Goal: Task Accomplishment & Management: Manage account settings

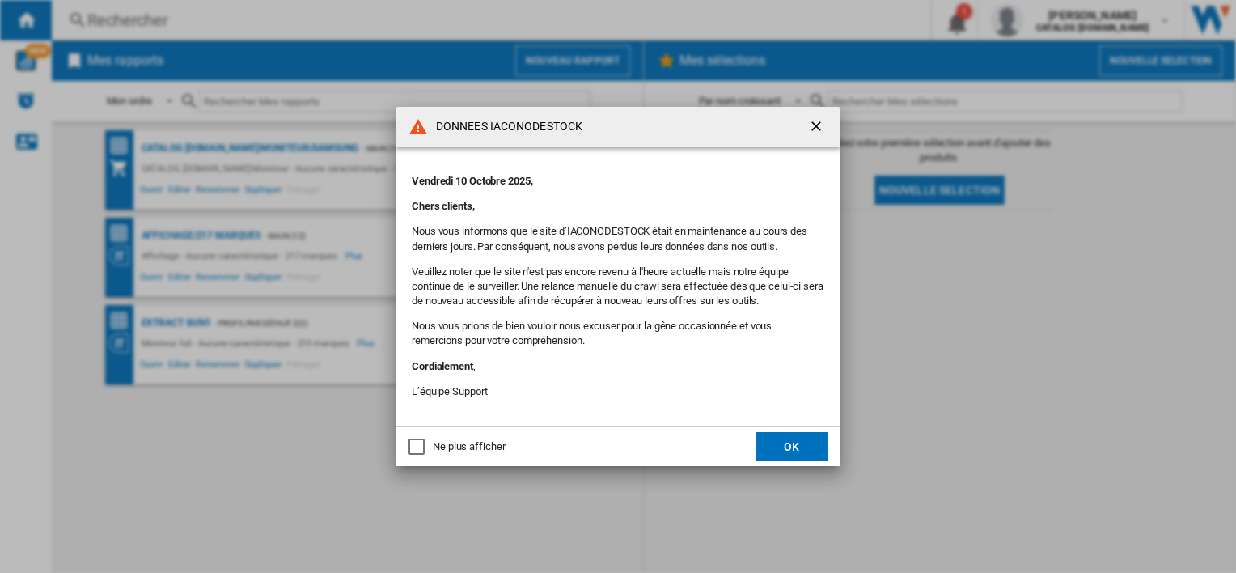
click at [816, 447] on button "OK" at bounding box center [792, 446] width 71 height 29
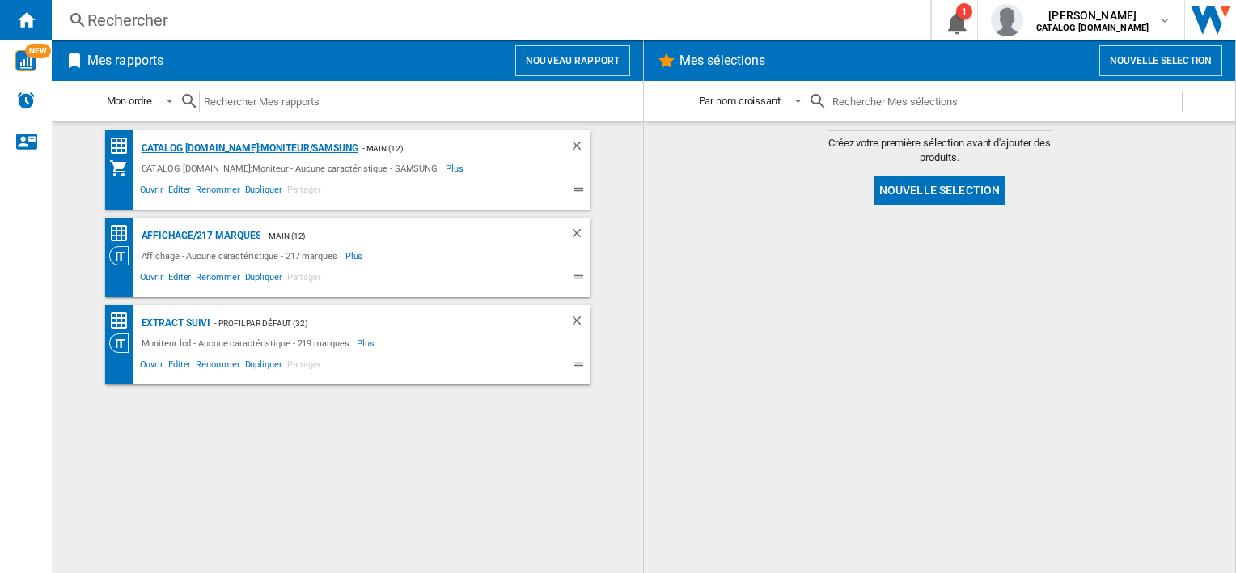
click at [312, 151] on div "CATALOG [DOMAIN_NAME]:Moniteur/SAMSUNG" at bounding box center [248, 148] width 221 height 20
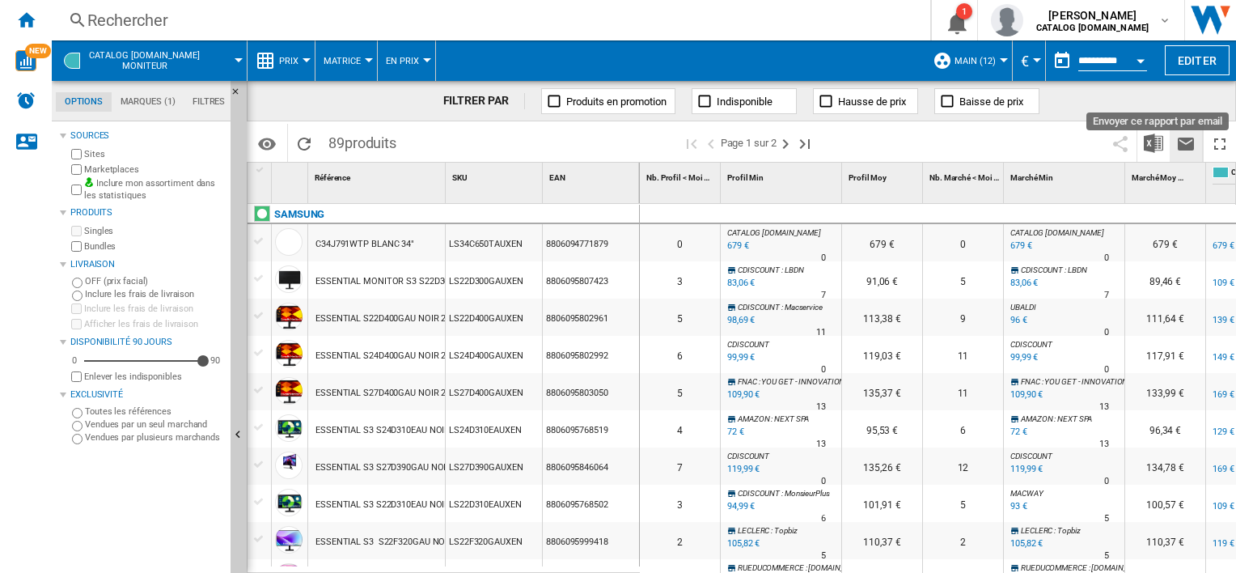
click at [1189, 142] on ng-md-icon "Envoyer ce rapport par email" at bounding box center [1186, 143] width 19 height 19
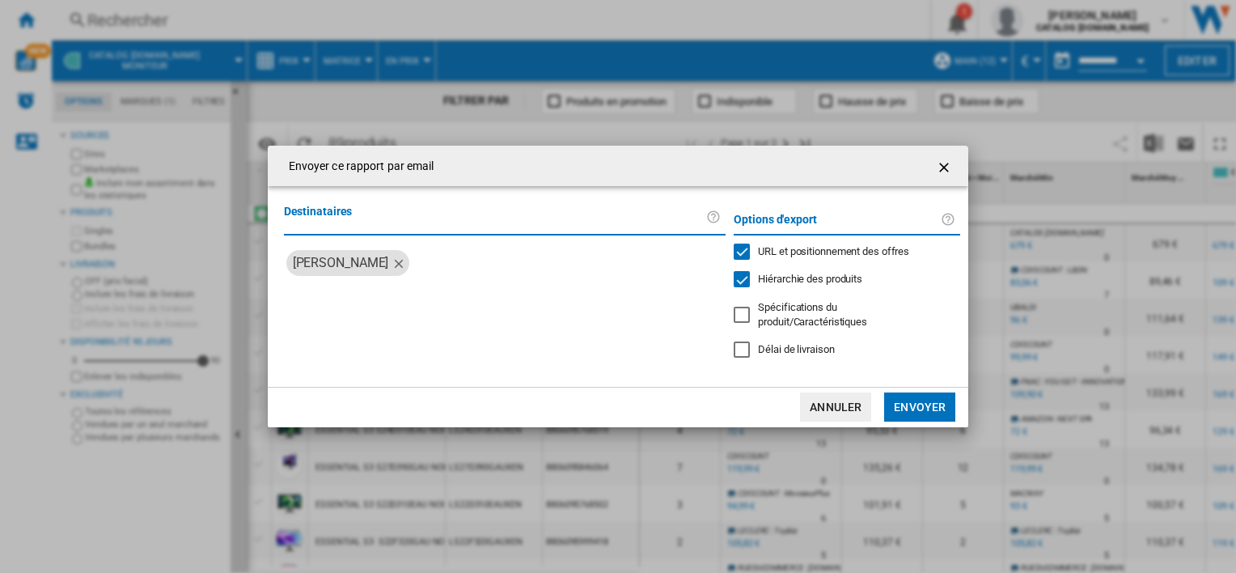
click at [460, 232] on label "Destinataires" at bounding box center [495, 217] width 423 height 30
click at [456, 226] on label "Destinataires" at bounding box center [495, 217] width 423 height 30
click at [481, 307] on div "Destinataires [PERSON_NAME]" at bounding box center [505, 285] width 443 height 167
click at [469, 276] on input "search" at bounding box center [567, 263] width 303 height 26
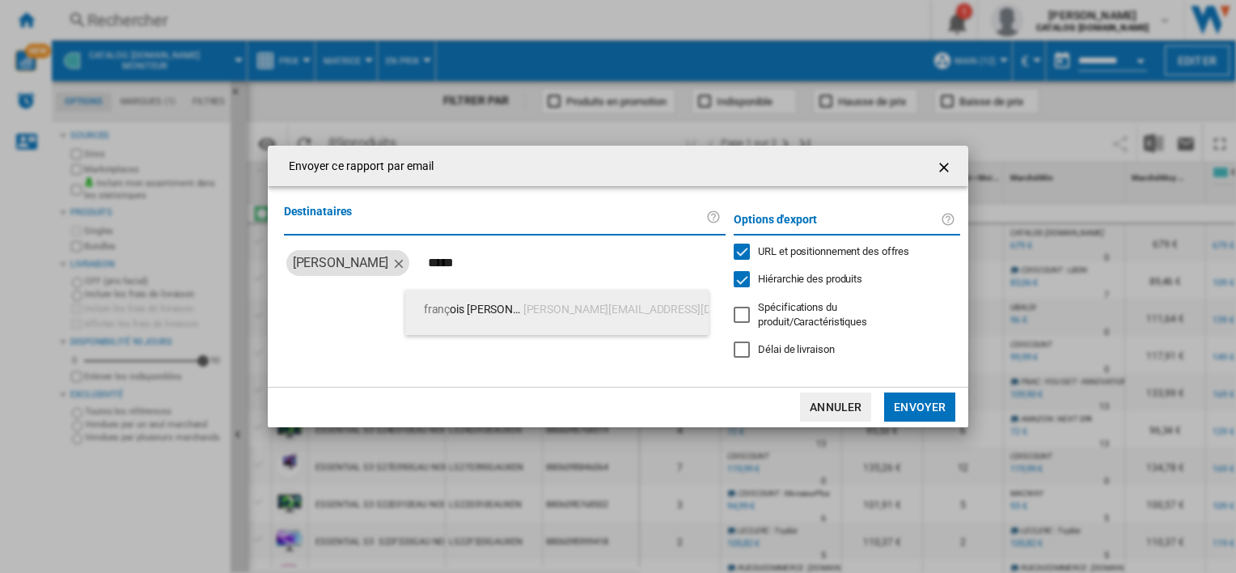
type input "*****"
click at [537, 315] on span "[PERSON_NAME][EMAIL_ADDRESS][DOMAIN_NAME]" at bounding box center [655, 309] width 263 height 39
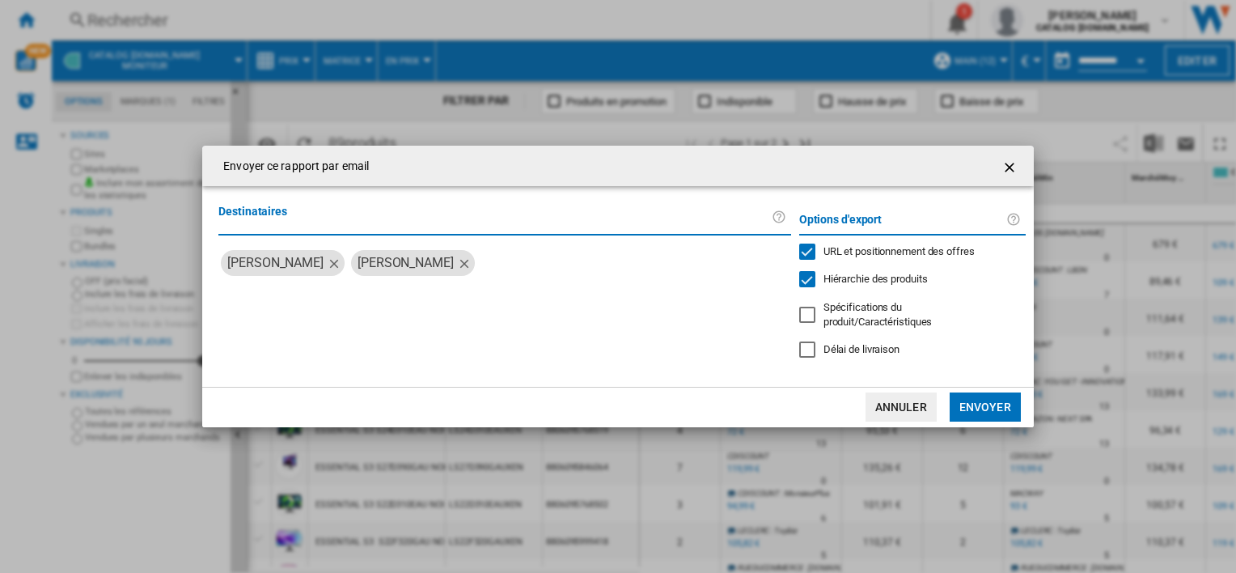
click at [332, 270] on md-icon "button" at bounding box center [333, 262] width 19 height 19
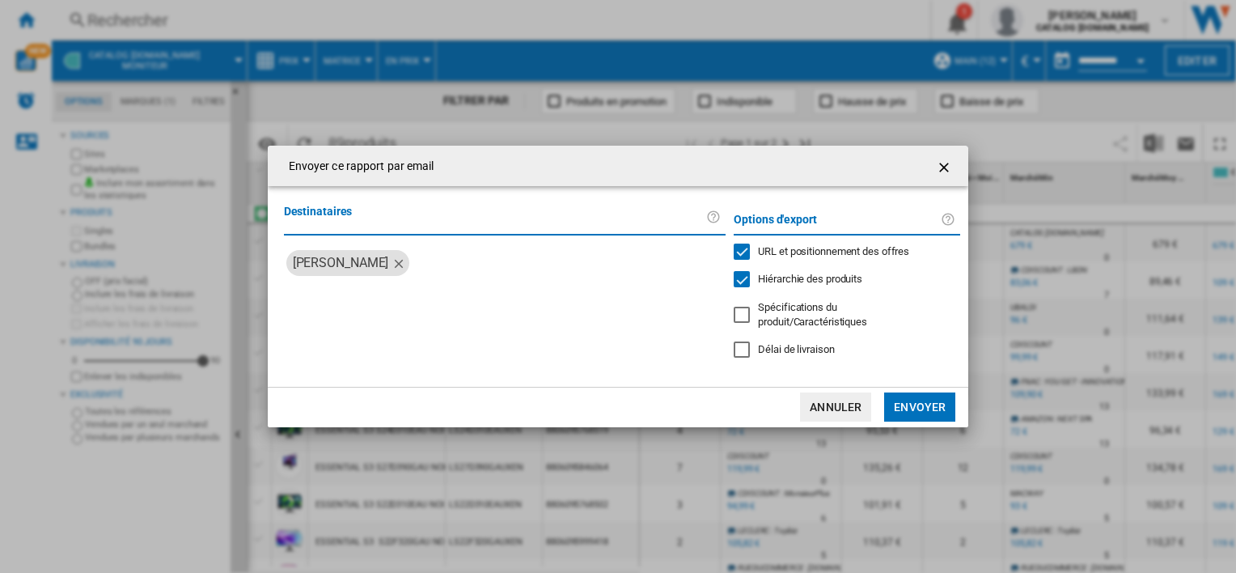
click at [835, 396] on button "Annuler" at bounding box center [835, 406] width 71 height 29
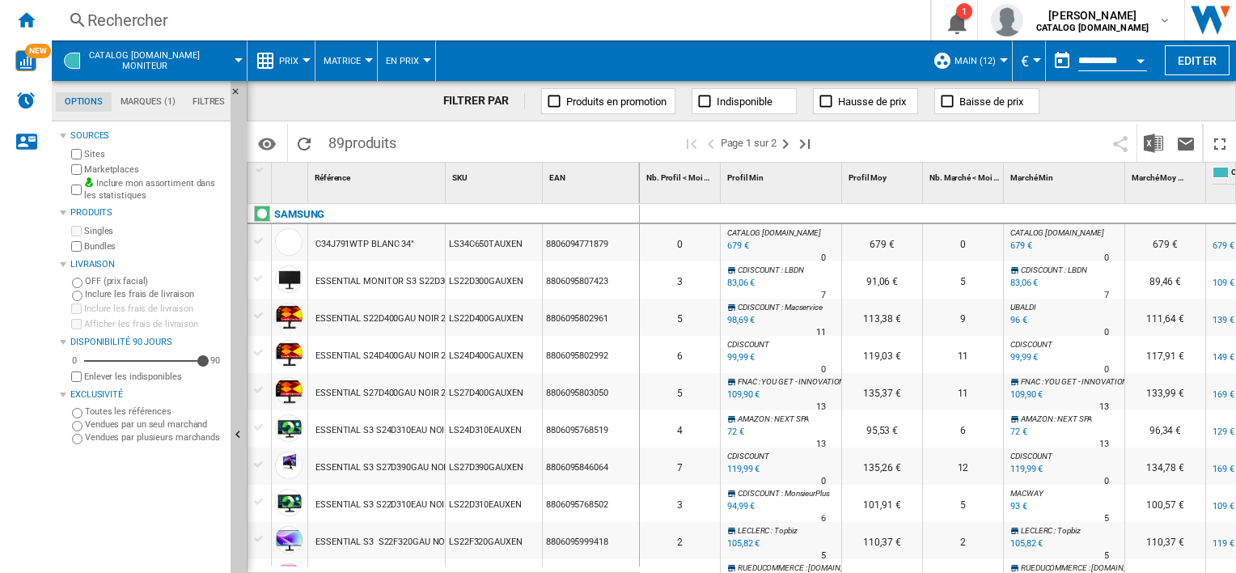
drag, startPoint x: 42, startPoint y: 23, endPoint x: 125, endPoint y: 23, distance: 83.3
click at [40, 22] on div "Accueil" at bounding box center [26, 20] width 52 height 40
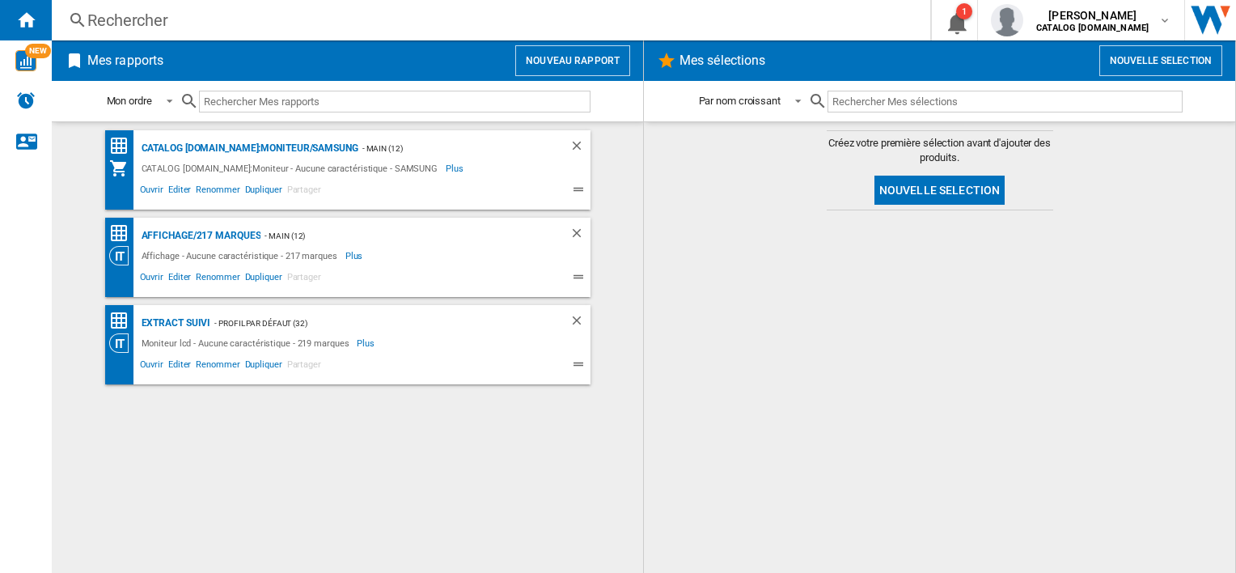
click at [963, 192] on button "Nouvelle selection" at bounding box center [940, 190] width 131 height 29
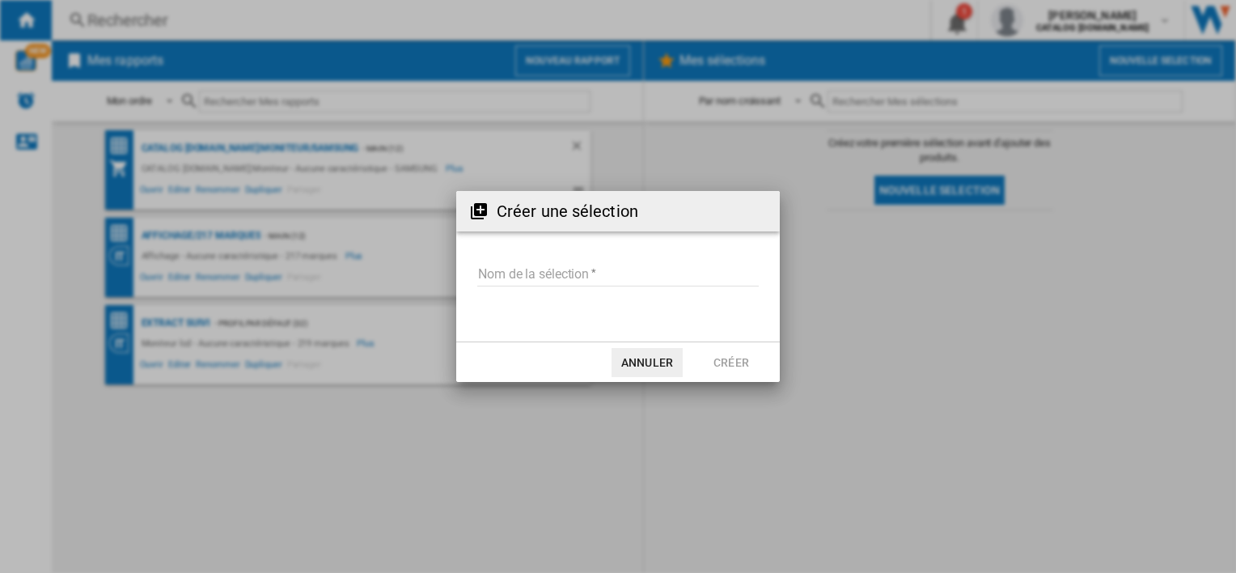
click at [634, 258] on form "Nom de la sélection" at bounding box center [618, 276] width 324 height 61
drag, startPoint x: 620, startPoint y: 270, endPoint x: 628, endPoint y: 269, distance: 8.3
click at [621, 270] on input "Nom de la sélection" at bounding box center [618, 274] width 282 height 24
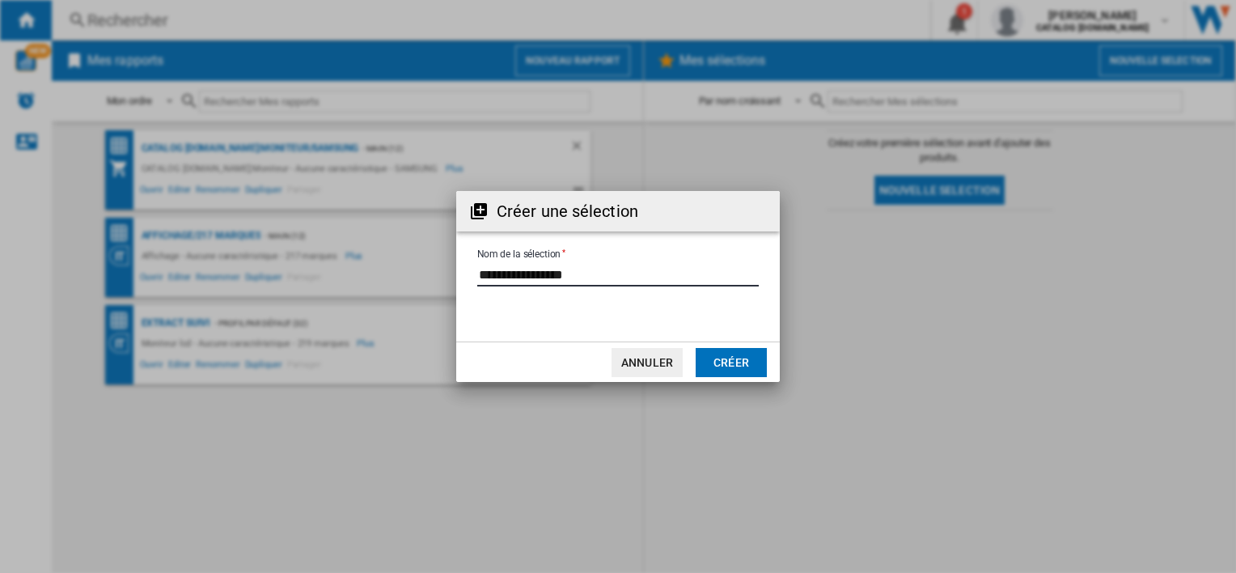
type input "**********"
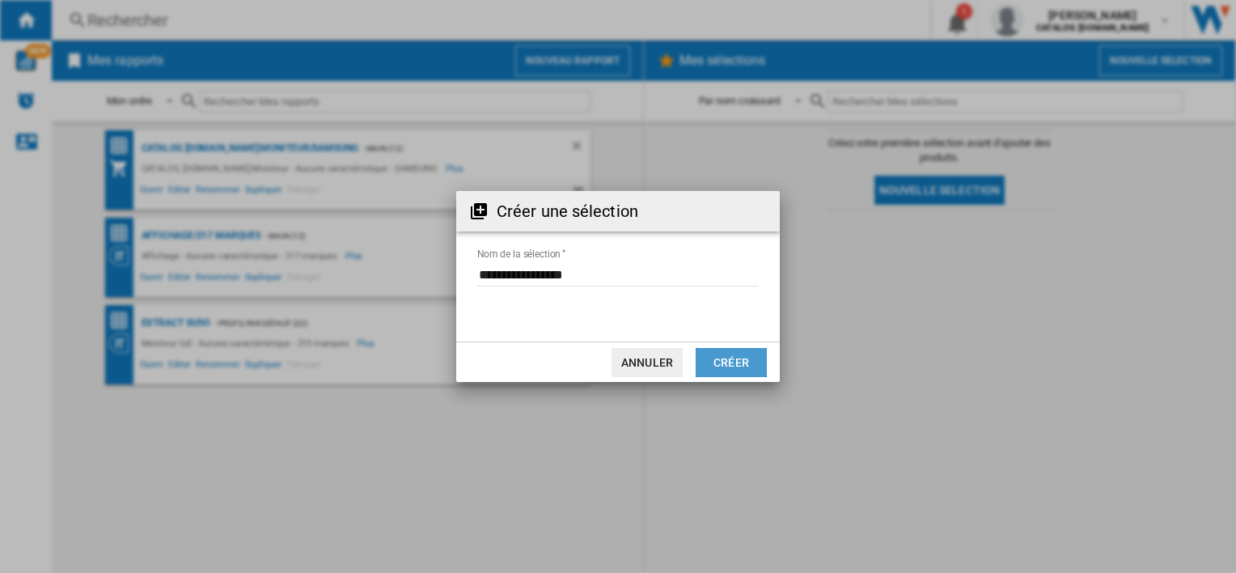
click at [737, 357] on button "Créer" at bounding box center [731, 362] width 71 height 29
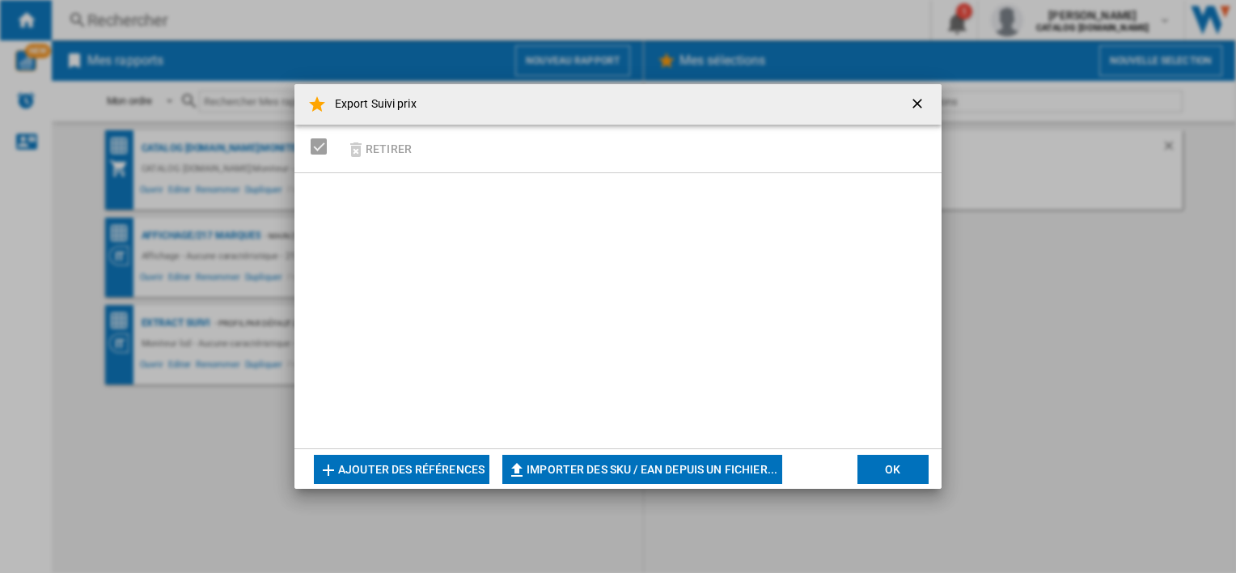
click at [419, 468] on button "Ajouter des références" at bounding box center [402, 469] width 176 height 29
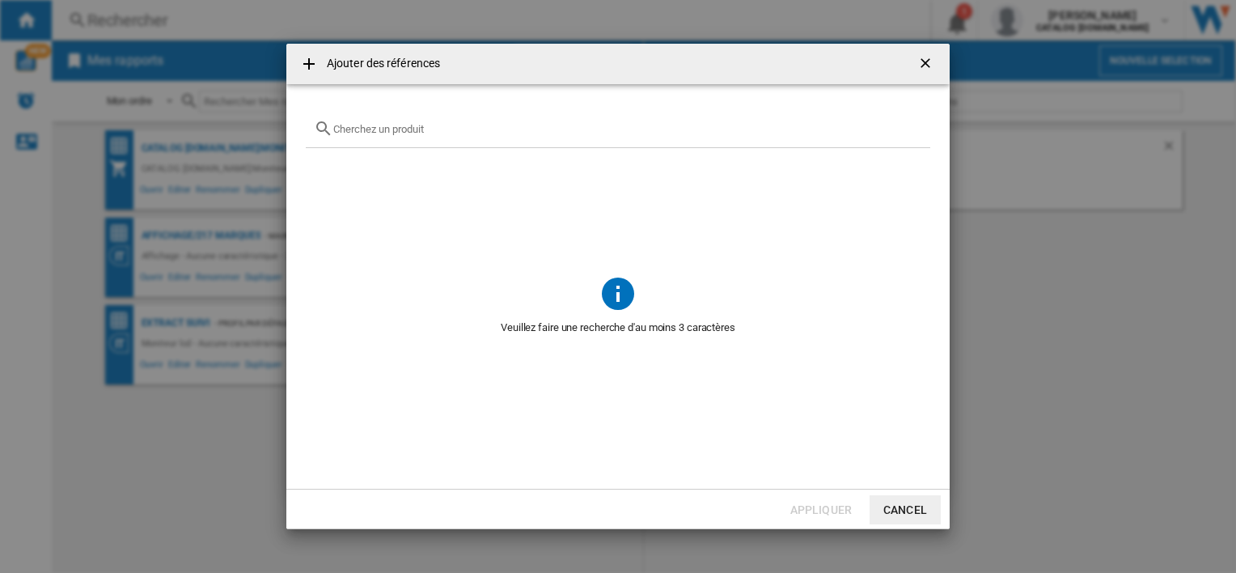
click at [922, 55] on ng-md-icon "getI18NText('BUTTONS.CLOSE_DIALOG')" at bounding box center [927, 64] width 19 height 19
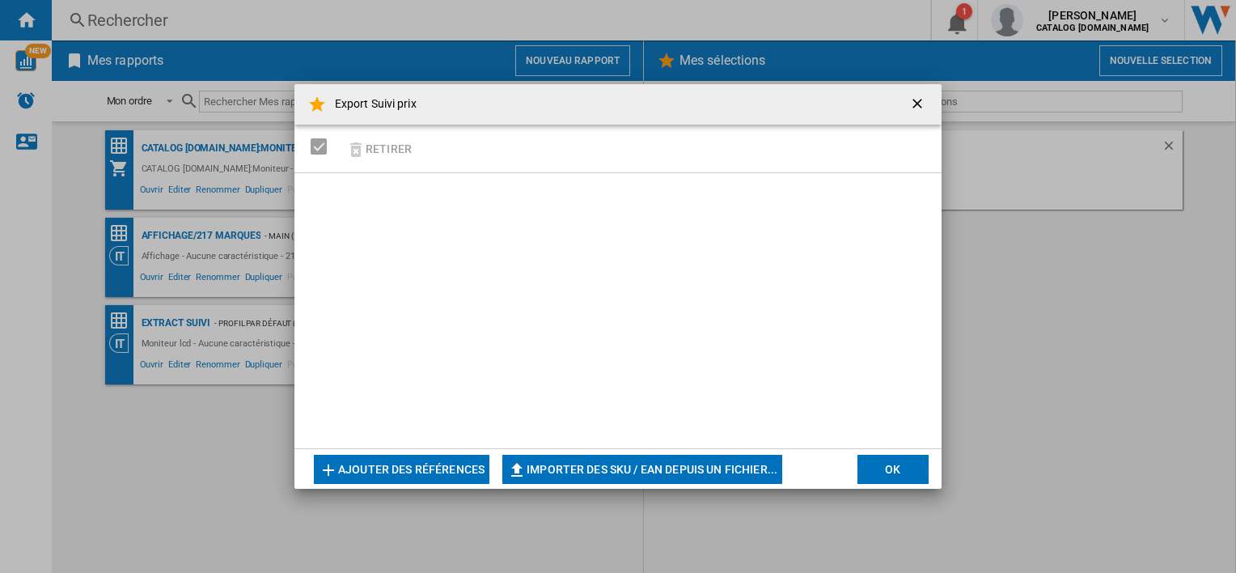
click at [923, 97] on ng-md-icon "getI18NText('BUTTONS.CLOSE_DIALOG')" at bounding box center [919, 104] width 19 height 19
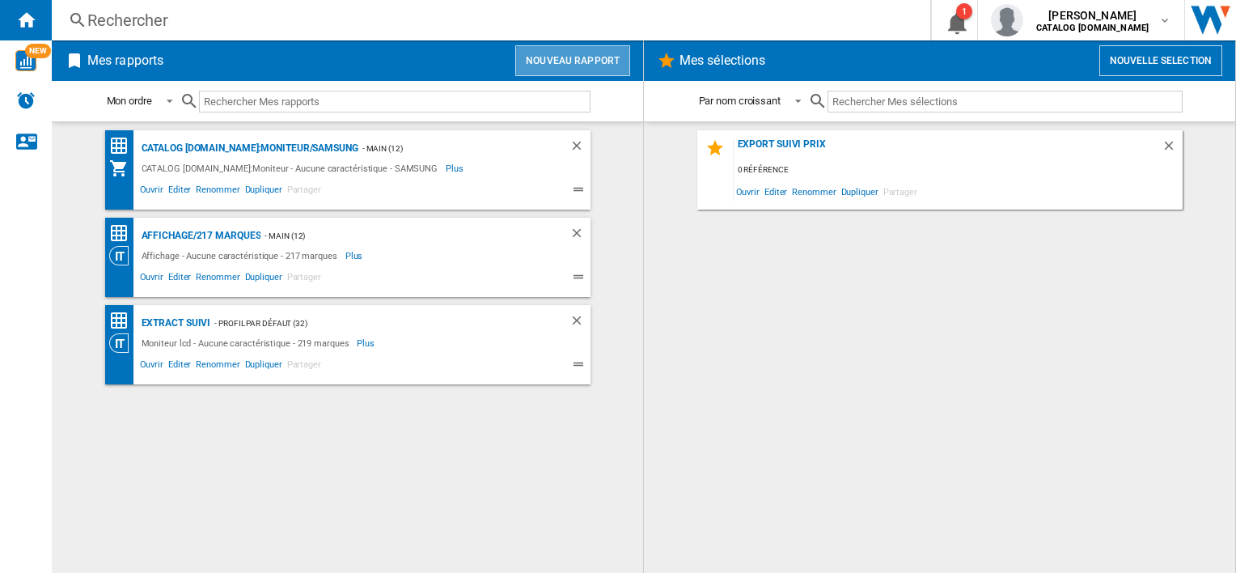
click at [596, 45] on button "Nouveau rapport" at bounding box center [572, 60] width 115 height 31
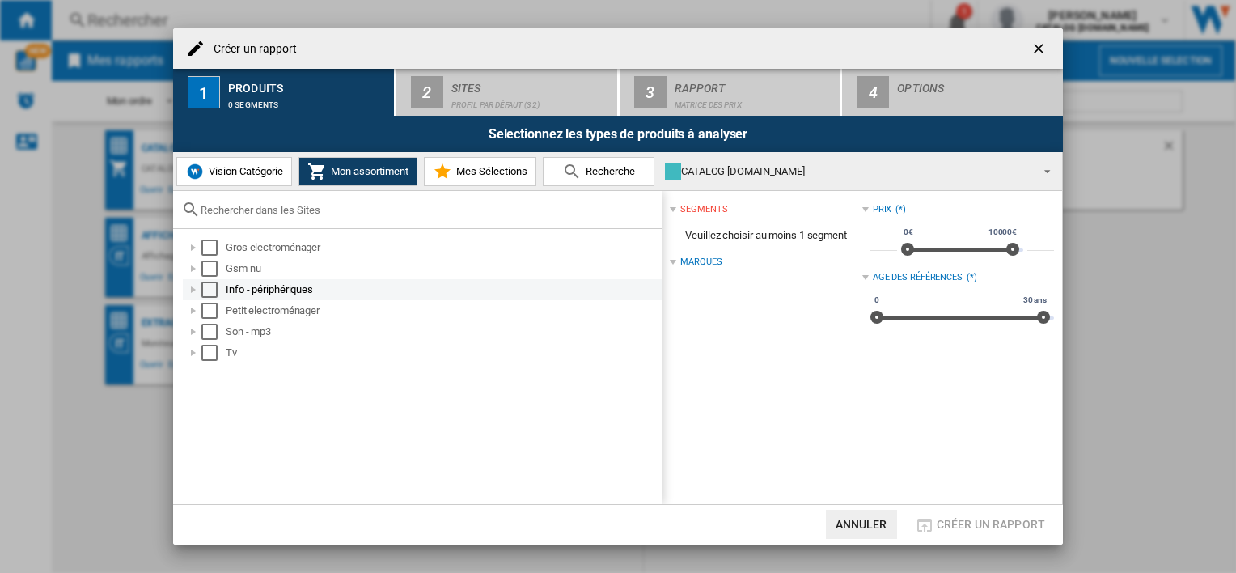
click at [212, 285] on div "Select" at bounding box center [209, 290] width 16 height 16
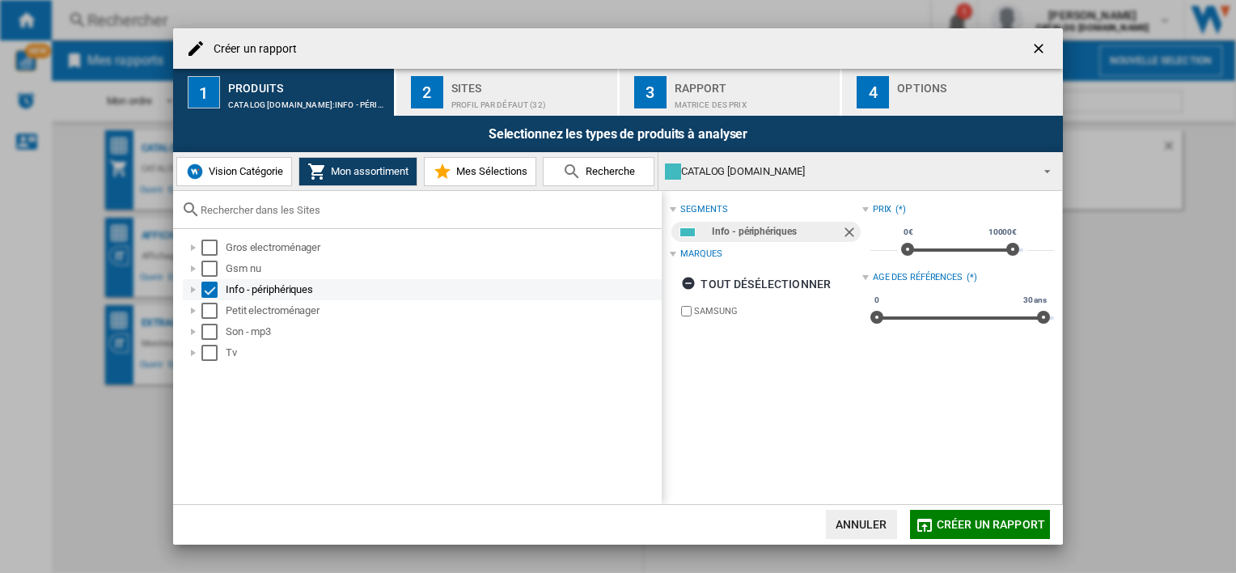
click at [259, 282] on div "Info - périphériques" at bounding box center [443, 290] width 434 height 16
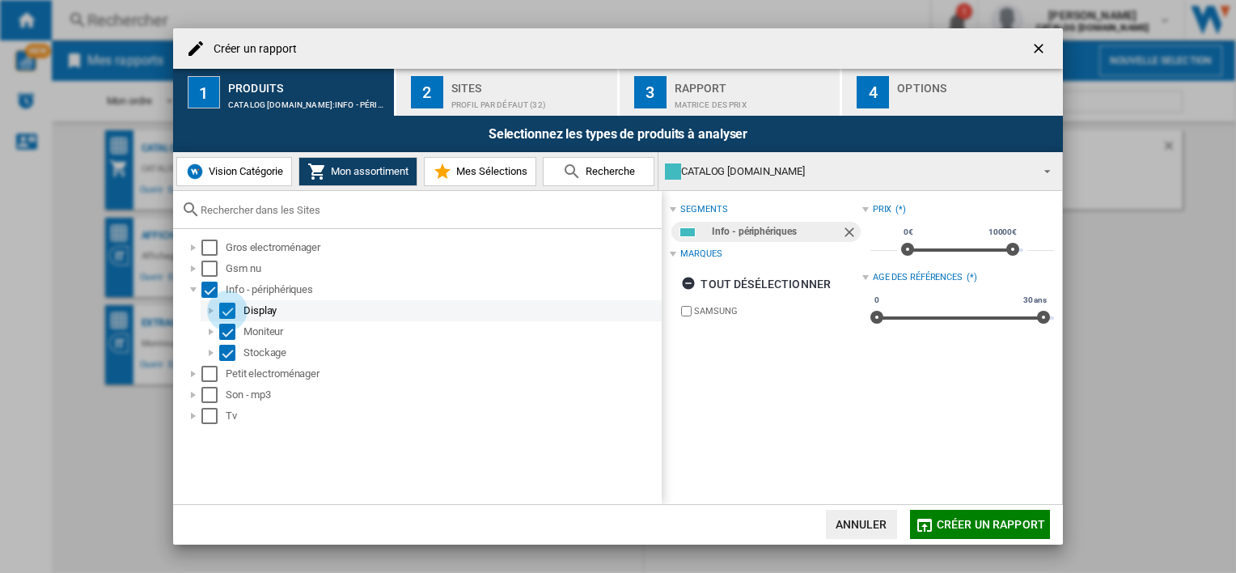
click at [224, 307] on div "Select" at bounding box center [227, 311] width 16 height 16
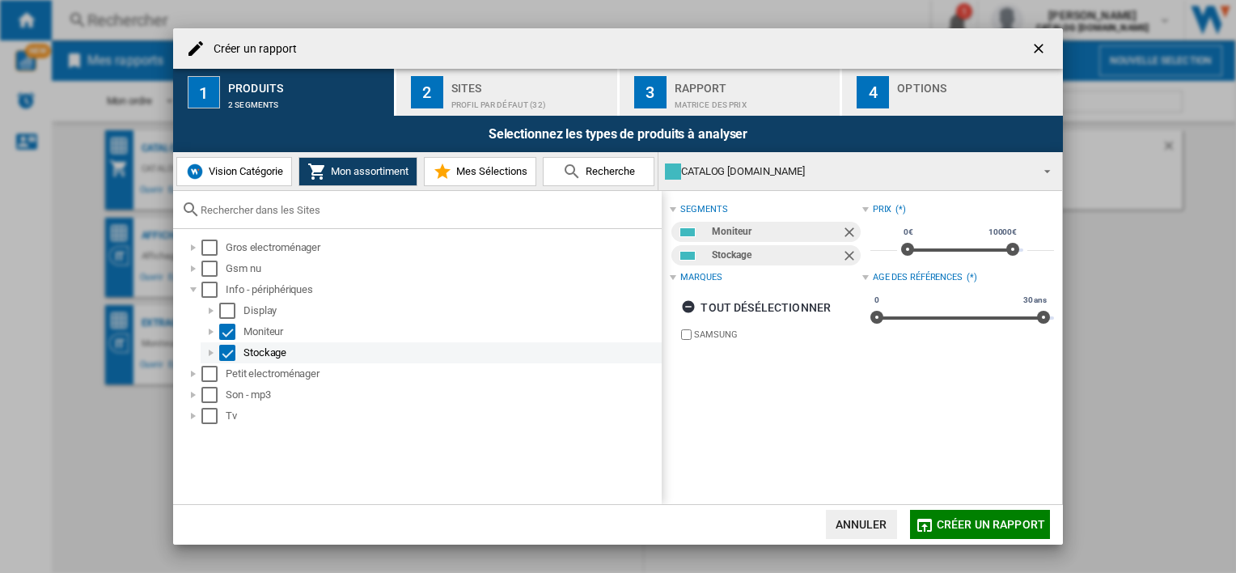
click at [227, 350] on div "Select" at bounding box center [227, 353] width 16 height 16
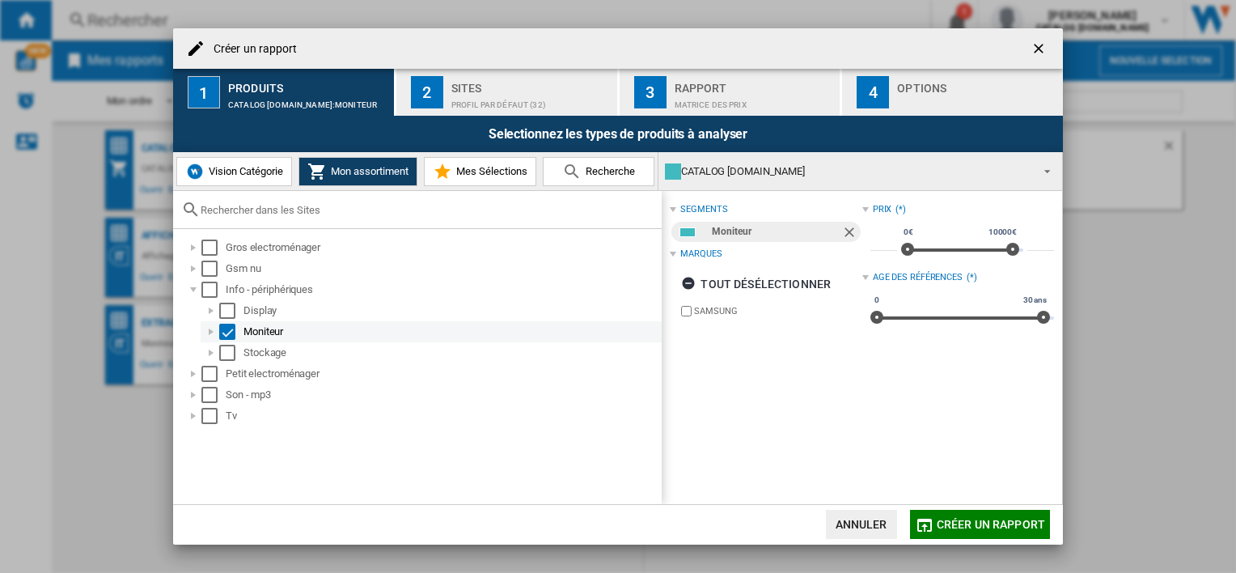
drag, startPoint x: 210, startPoint y: 327, endPoint x: 235, endPoint y: 323, distance: 26.2
click at [210, 326] on div at bounding box center [211, 332] width 16 height 16
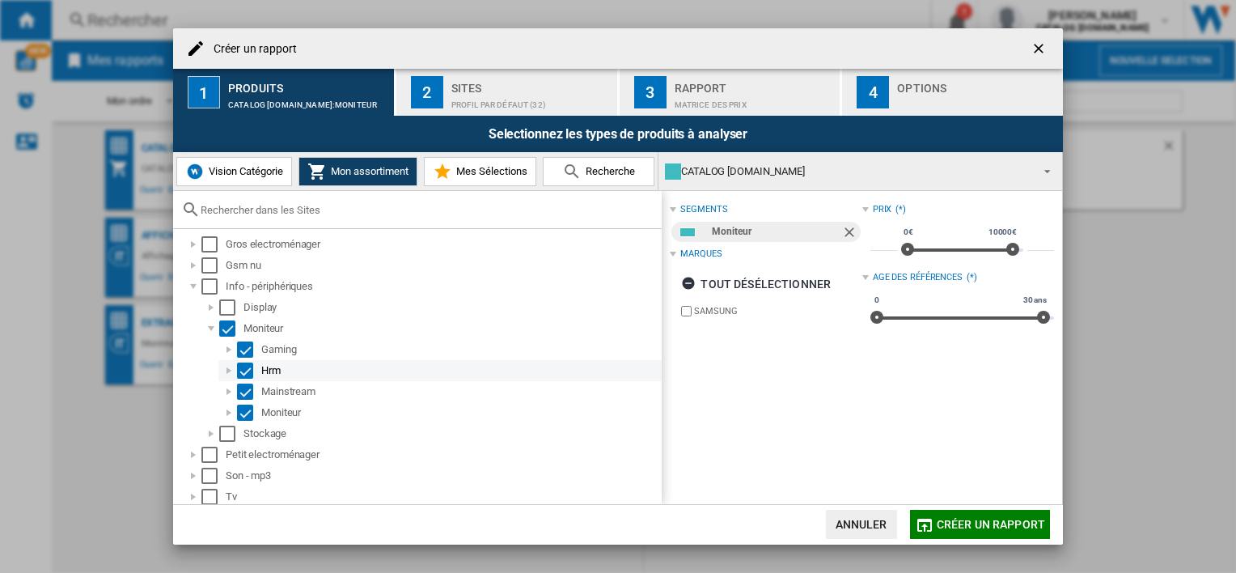
scroll to position [6, 0]
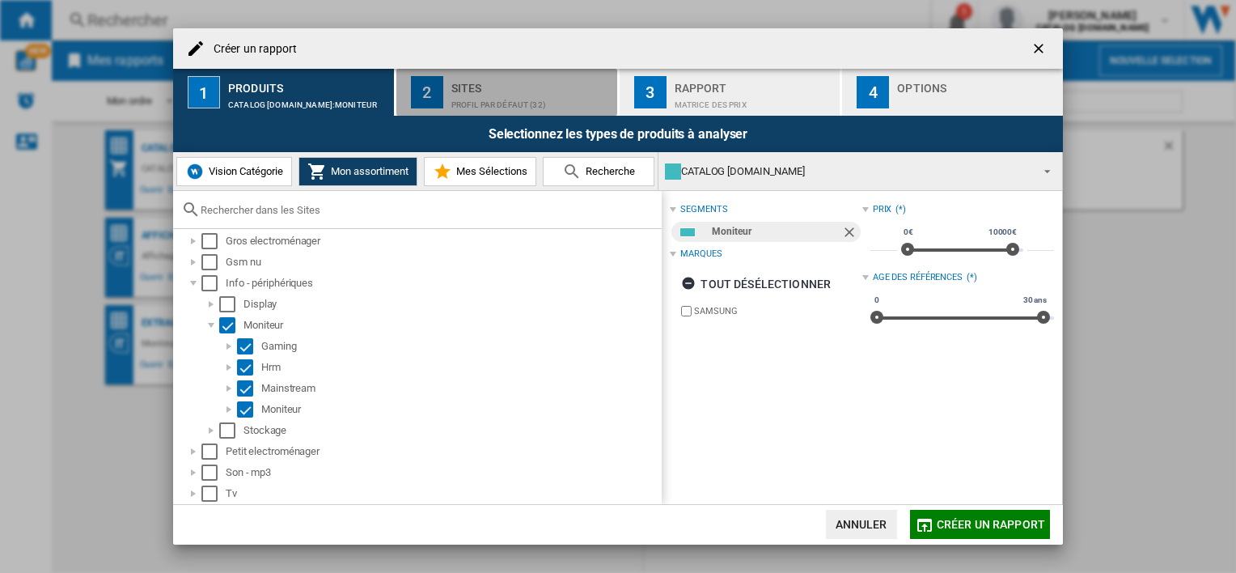
click at [466, 92] on div "Sites Profil par défaut (32)" at bounding box center [531, 92] width 159 height 34
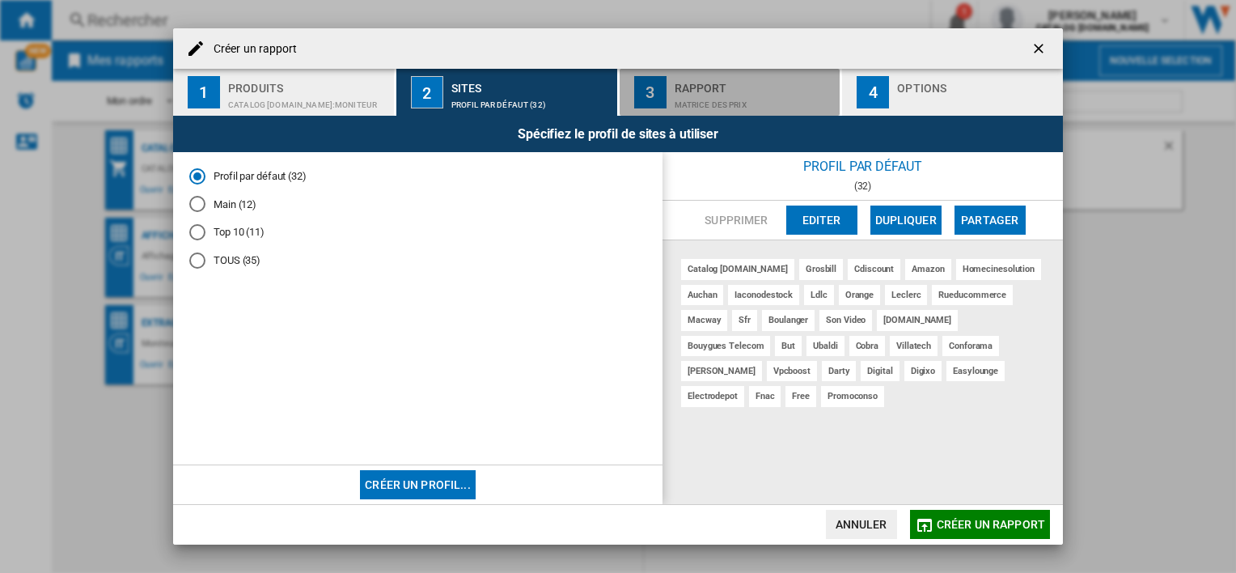
click at [702, 74] on button "3 Rapport Matrice des prix" at bounding box center [731, 92] width 223 height 47
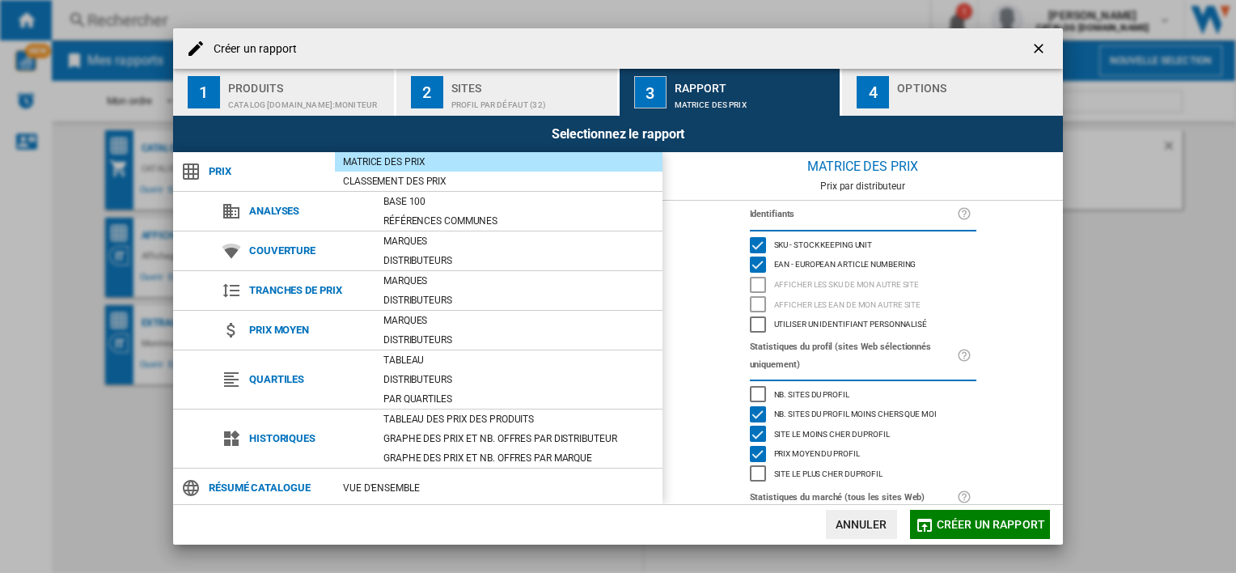
click at [926, 34] on div "Créer un rapport" at bounding box center [618, 48] width 890 height 40
click at [922, 93] on div "button" at bounding box center [976, 100] width 159 height 17
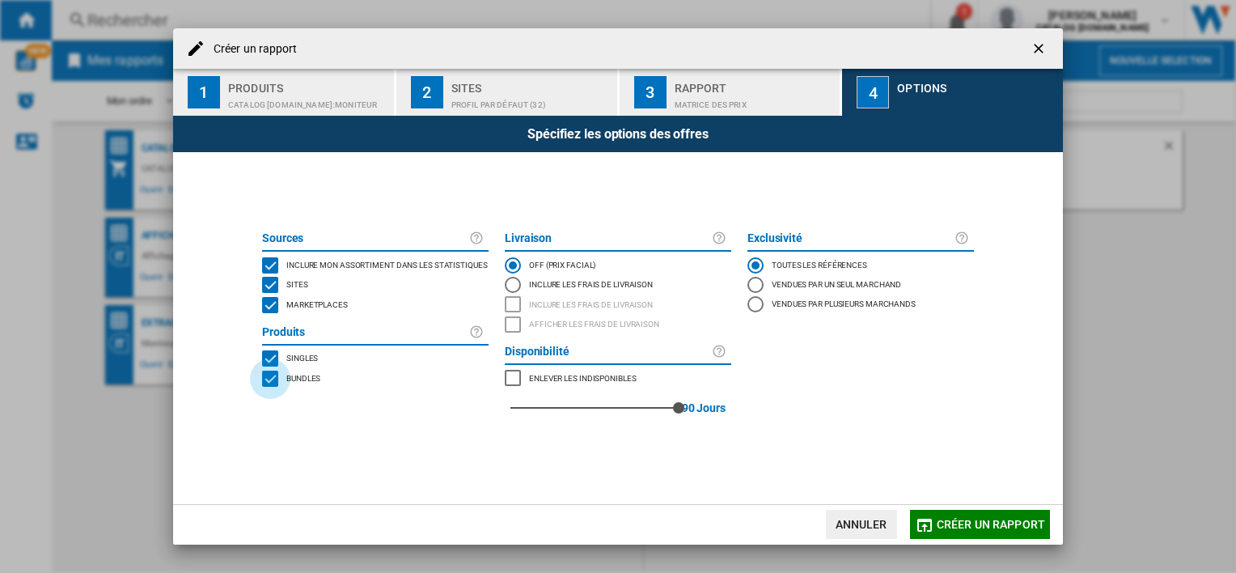
click at [274, 379] on div "BUNDLES" at bounding box center [270, 379] width 16 height 16
click at [271, 308] on div "MARKETPLACES" at bounding box center [270, 305] width 16 height 16
click at [1007, 515] on button "Créer un rapport" at bounding box center [980, 524] width 140 height 29
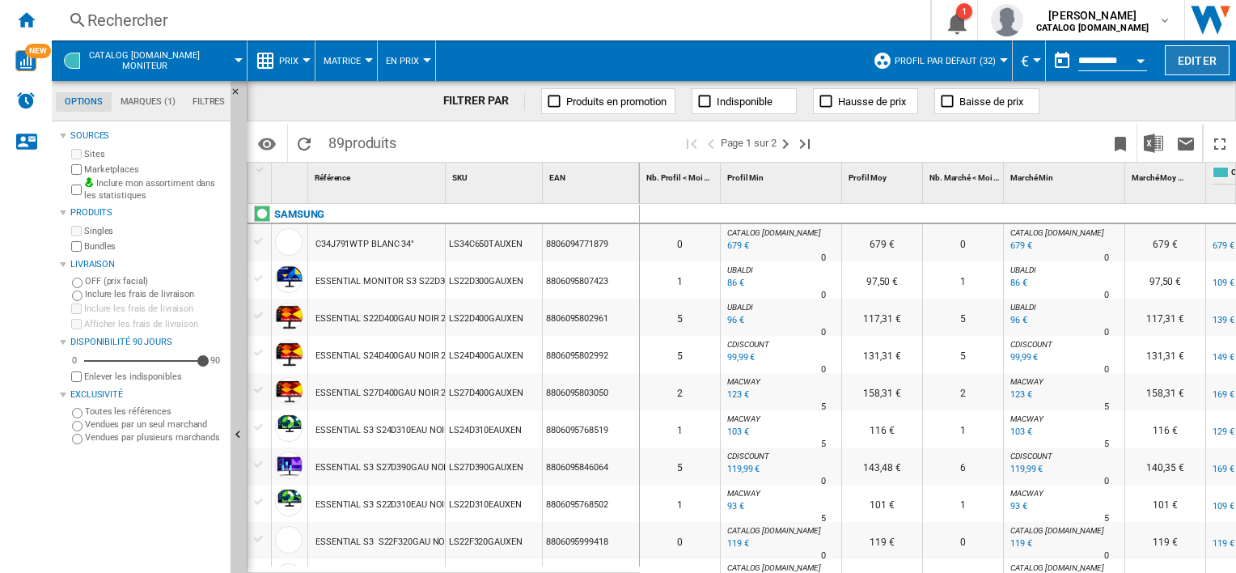
click at [1197, 57] on button "Editer" at bounding box center [1197, 60] width 65 height 30
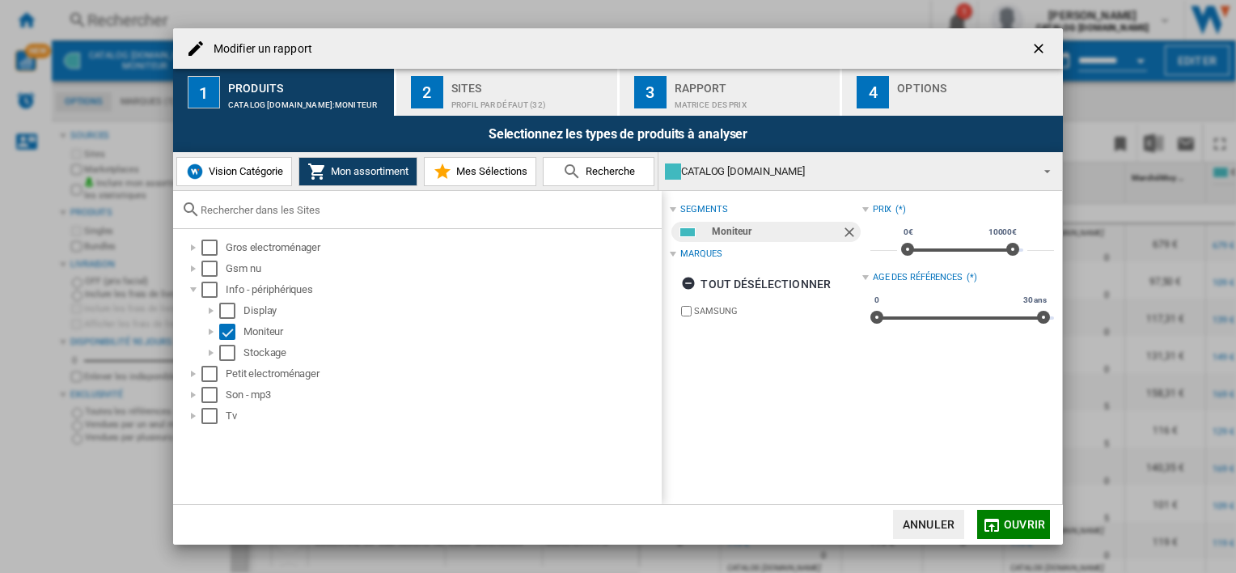
click at [1035, 34] on button "Modifier un ..." at bounding box center [1040, 48] width 32 height 32
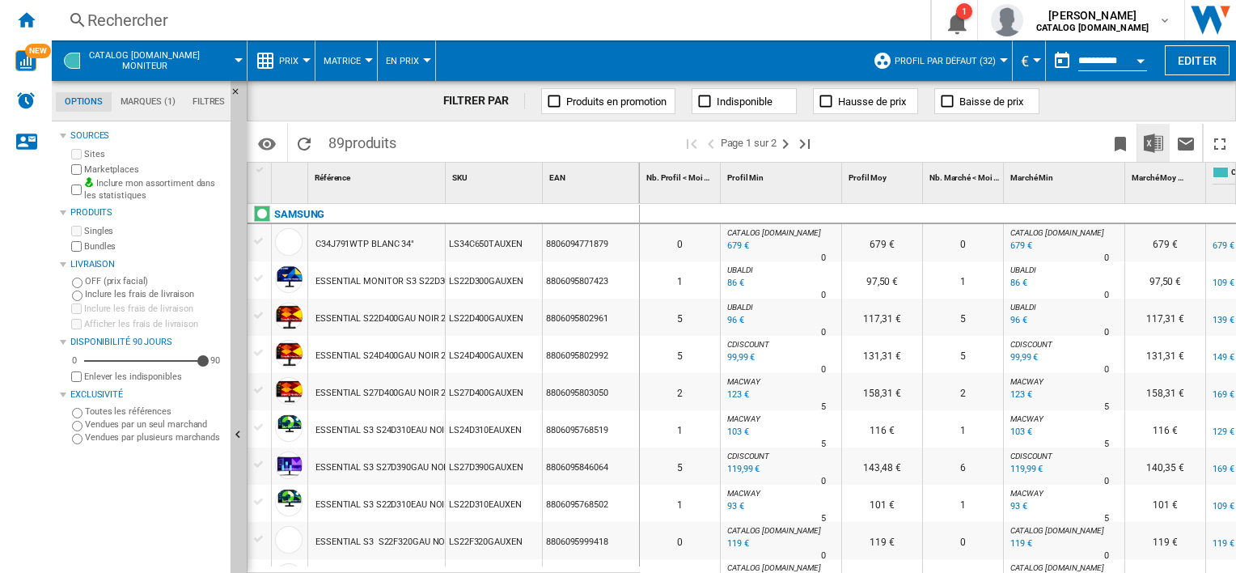
click at [1147, 145] on img "Télécharger au format Excel" at bounding box center [1153, 143] width 19 height 19
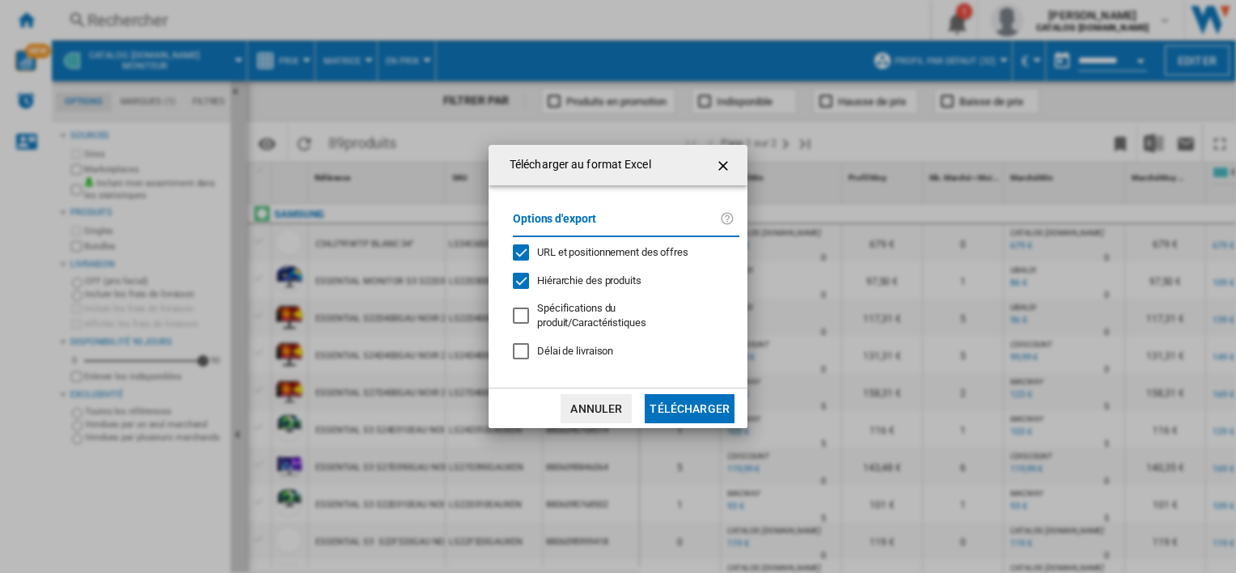
click at [524, 256] on div "URL et positionnement des offres" at bounding box center [521, 252] width 16 height 16
click at [588, 316] on span "Spécifications du produit/Caractéristiques" at bounding box center [591, 315] width 109 height 27
click at [524, 289] on div "Hiérarchie des produits" at bounding box center [521, 281] width 16 height 16
click at [692, 396] on button "Télécharger" at bounding box center [690, 408] width 90 height 29
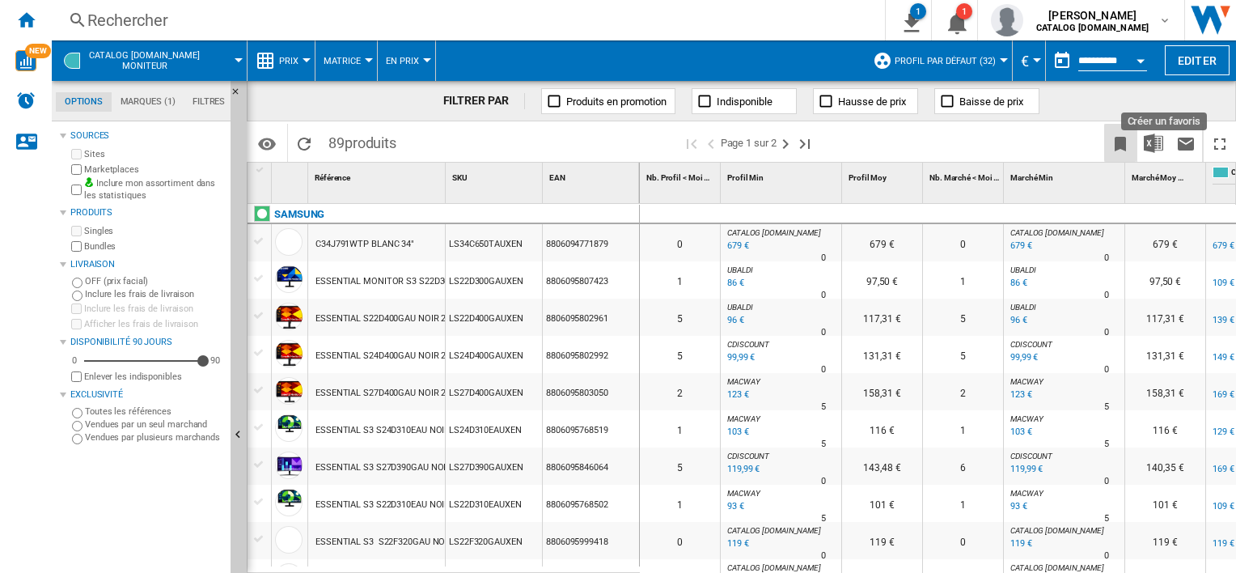
click at [1115, 145] on ng-md-icon "Créer un favoris" at bounding box center [1120, 143] width 19 height 19
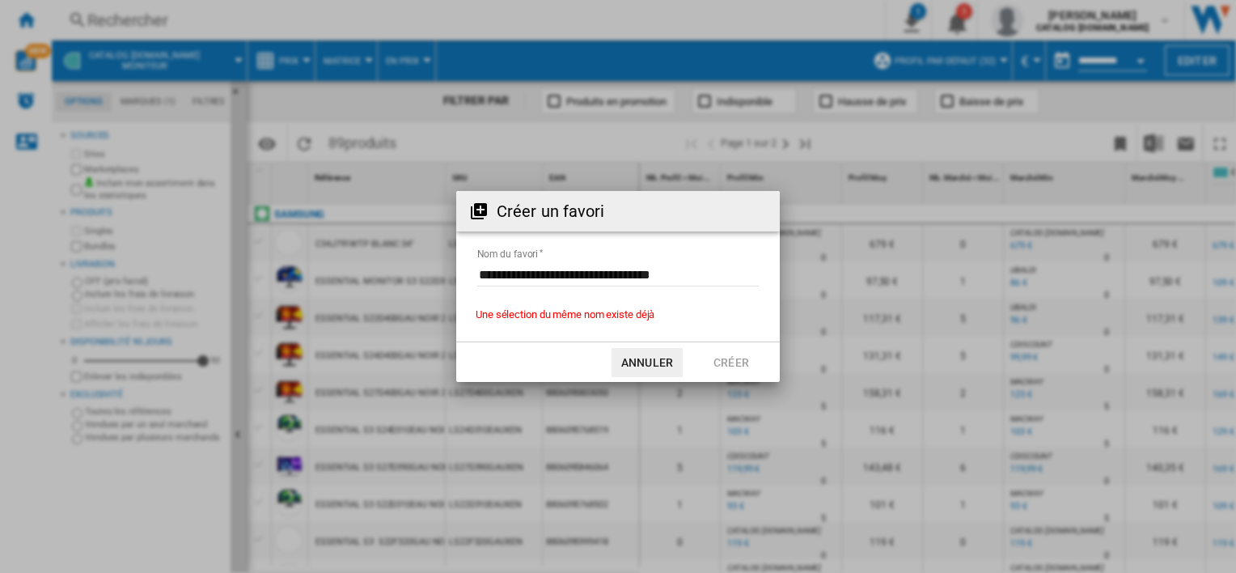
click at [691, 275] on input "Nom du favori" at bounding box center [618, 274] width 282 height 24
drag, startPoint x: 744, startPoint y: 270, endPoint x: 324, endPoint y: 260, distance: 419.3
click at [324, 259] on div "Créer un favori Nom du favori Une sélection du même nom existe déjà Annuler Cré…" at bounding box center [618, 286] width 1236 height 573
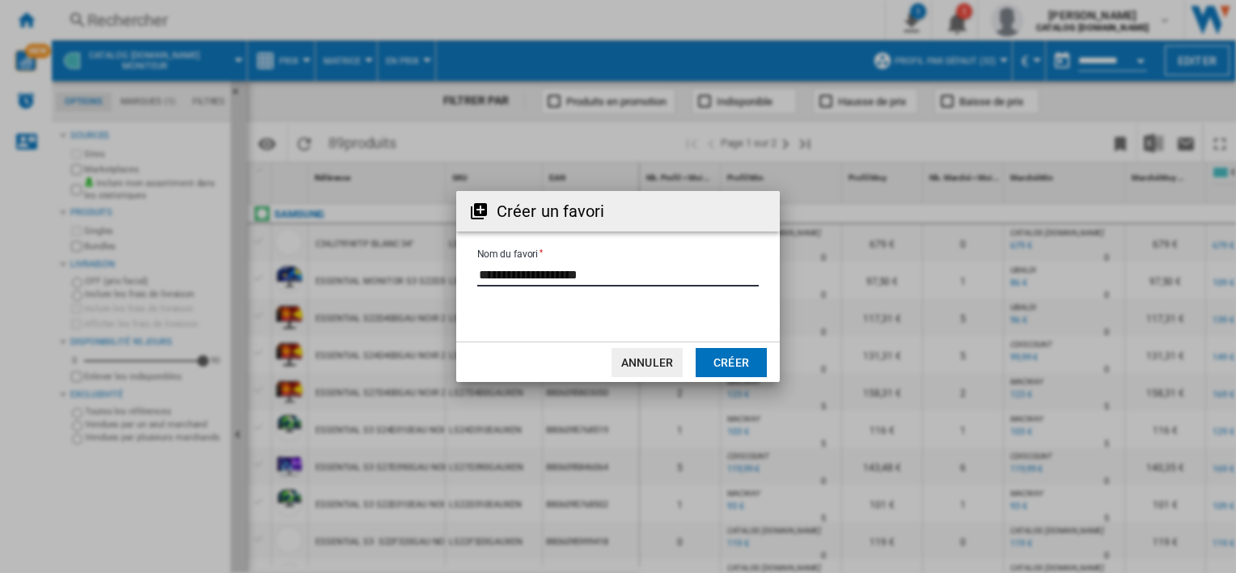
type input "**********"
click at [726, 362] on button "Créer" at bounding box center [731, 362] width 71 height 29
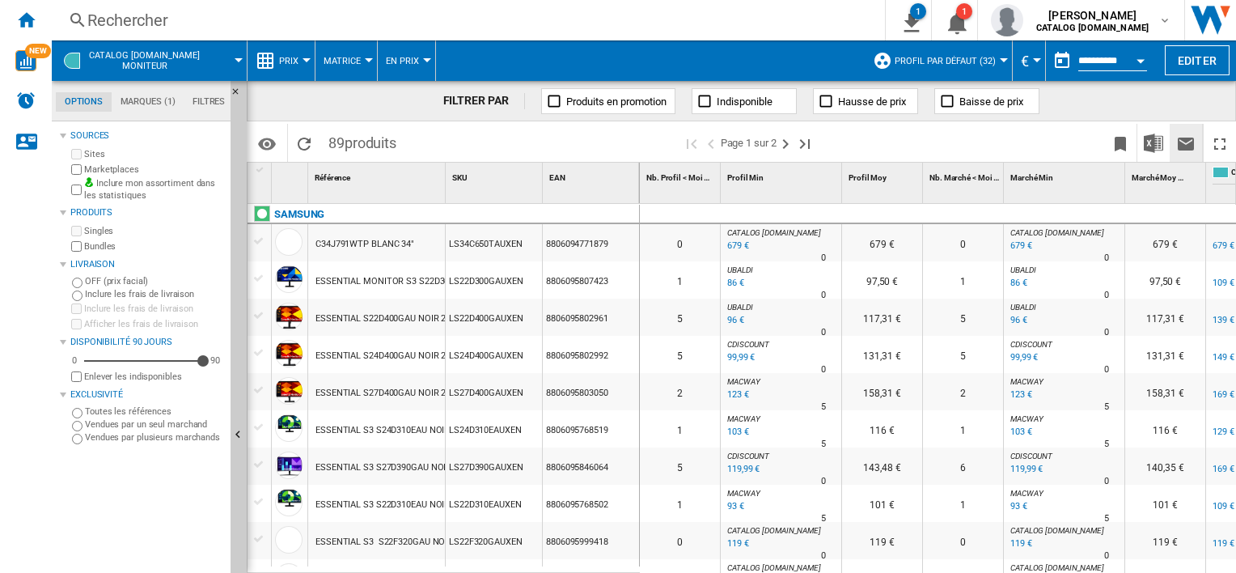
click at [1190, 146] on ng-md-icon "Envoyer ce rapport par email" at bounding box center [1186, 143] width 19 height 19
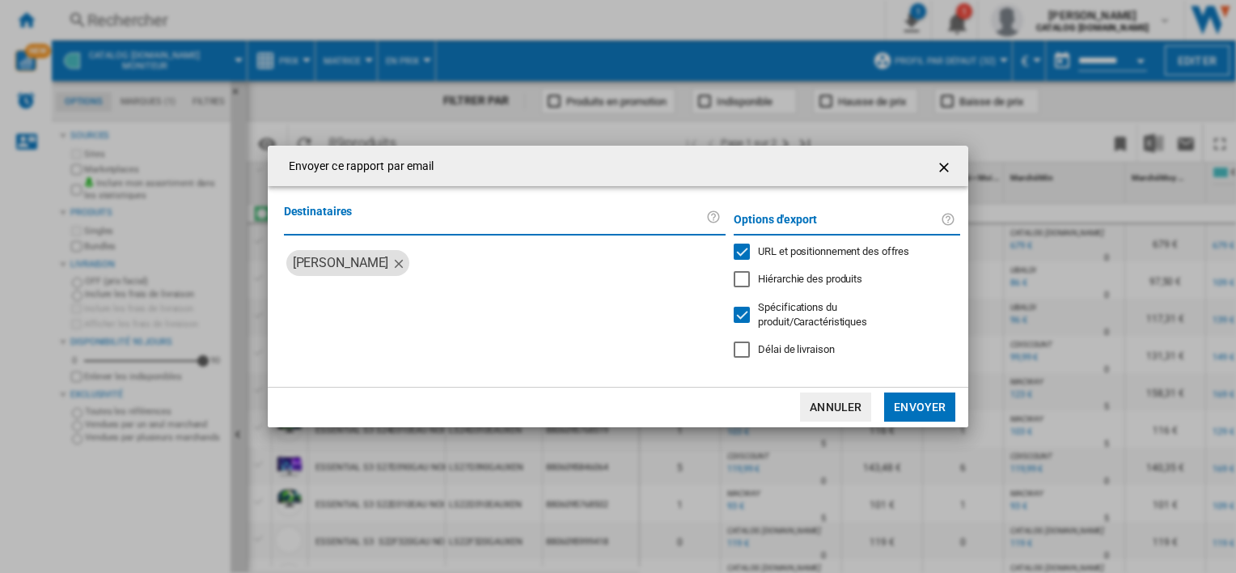
click at [392, 272] on md-icon "Envoyer ce ..." at bounding box center [397, 262] width 19 height 19
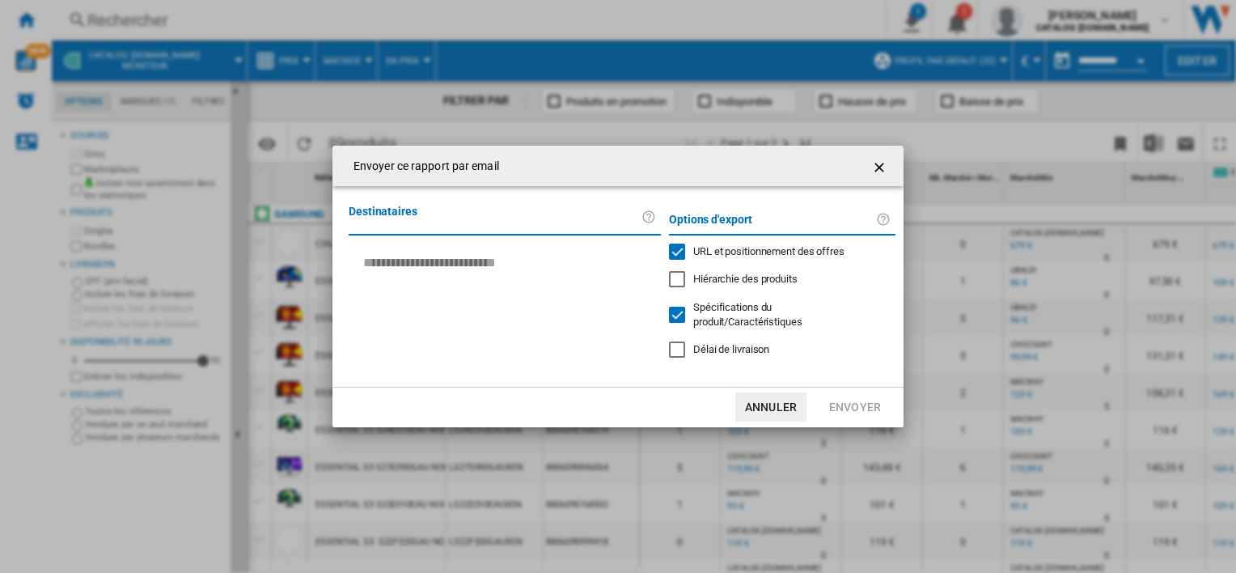
click at [392, 272] on input "Rechercher des utilisateurs" at bounding box center [502, 263] width 303 height 26
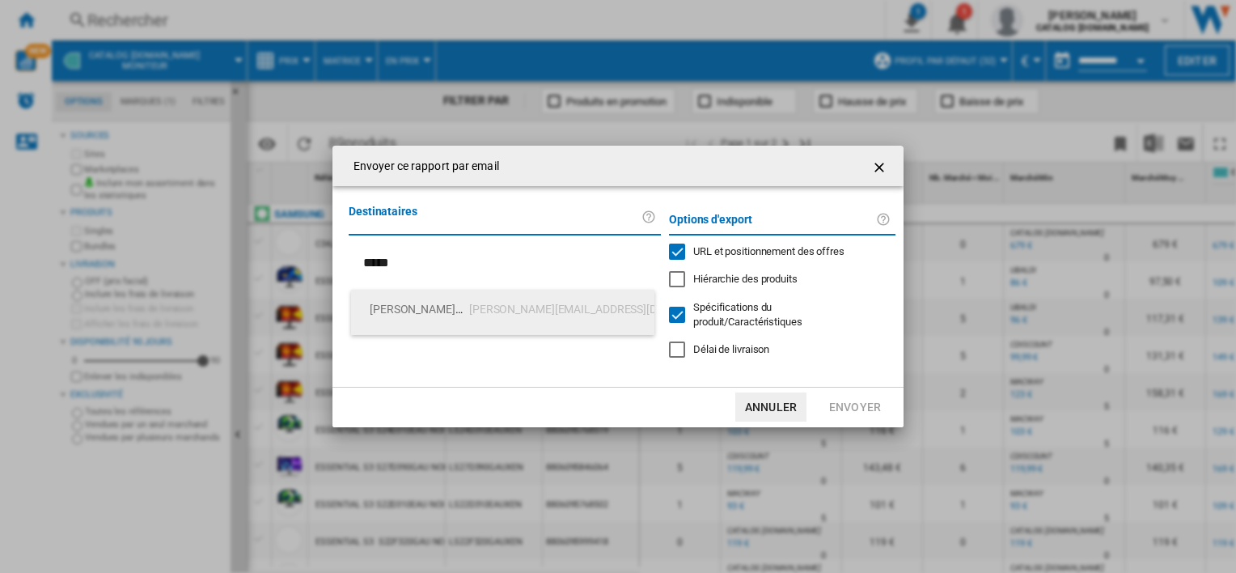
type input "*****"
click at [384, 293] on span "[PERSON_NAME]" at bounding box center [418, 309] width 97 height 39
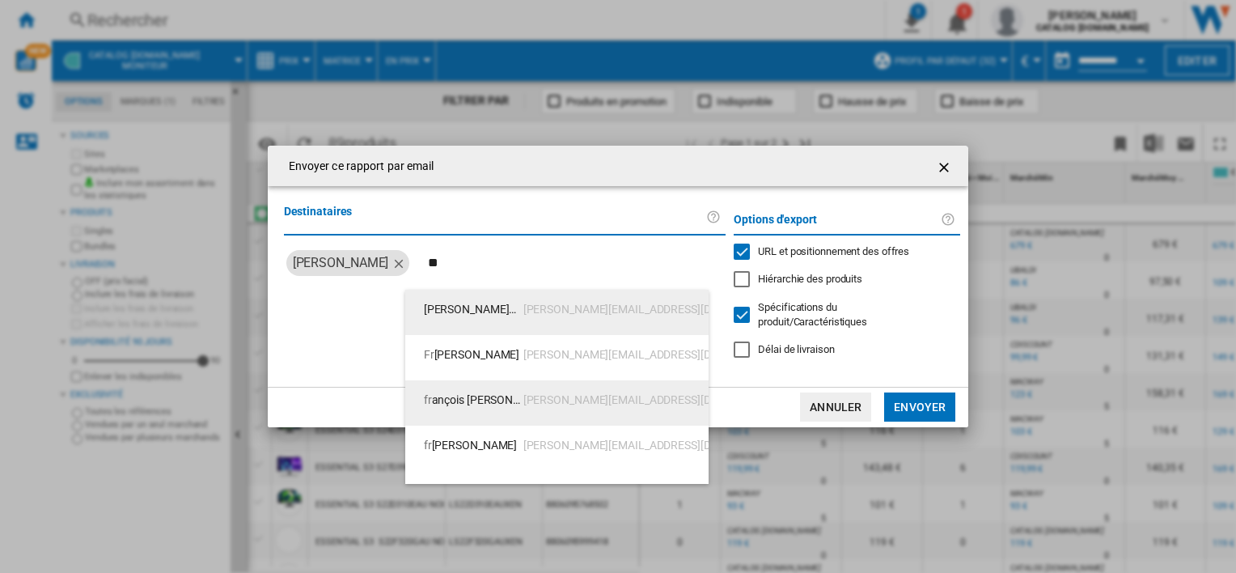
type input "**"
click at [479, 395] on span "fr ançois [PERSON_NAME]" at bounding box center [472, 399] width 97 height 39
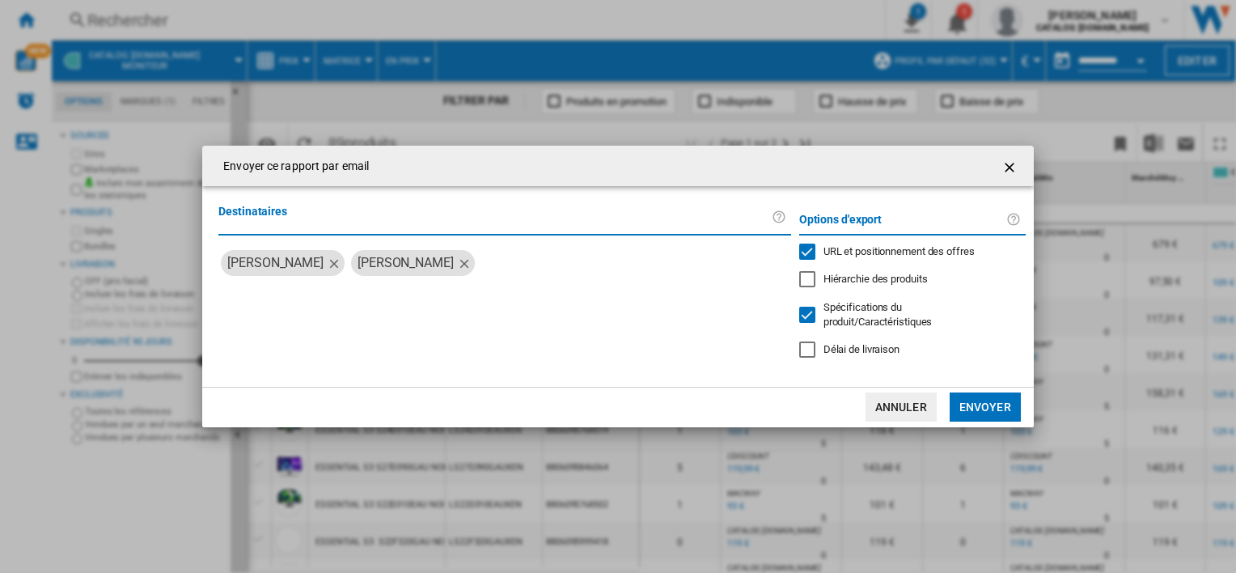
click at [965, 398] on button "Envoyer" at bounding box center [985, 406] width 71 height 29
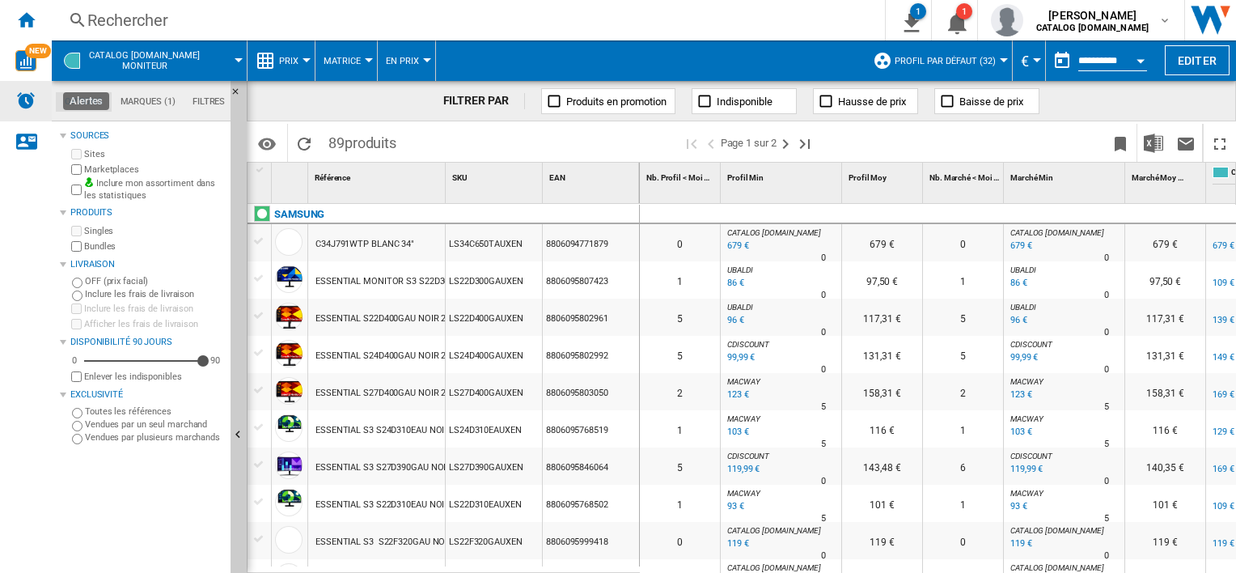
click at [25, 99] on img "Alertes" at bounding box center [25, 100] width 19 height 19
click at [22, 138] on ng-md-icon "Nous contacter" at bounding box center [25, 140] width 19 height 19
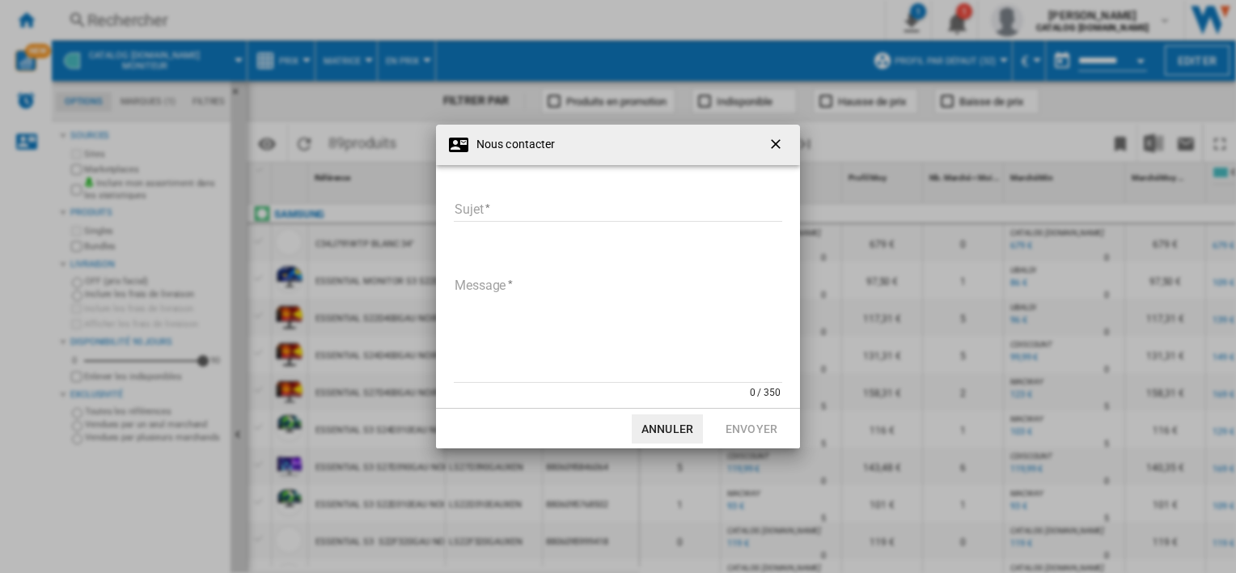
click at [773, 142] on ng-md-icon "getI18NText('BUTTONS.CLOSE_DIALOG')" at bounding box center [777, 145] width 19 height 19
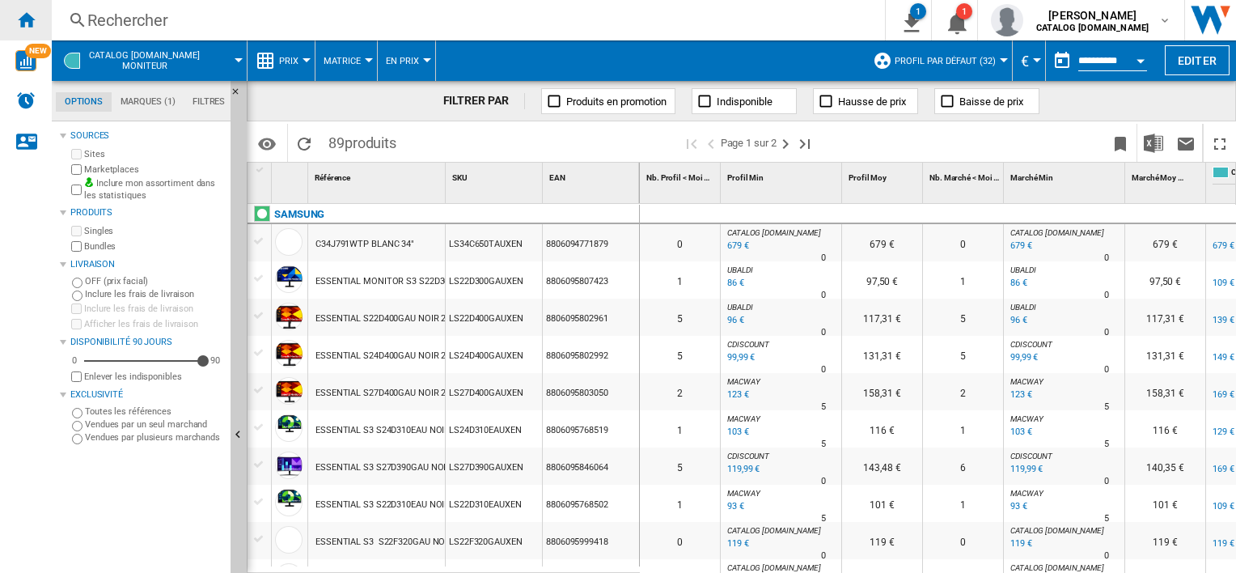
click at [28, 32] on div "Accueil" at bounding box center [26, 20] width 52 height 40
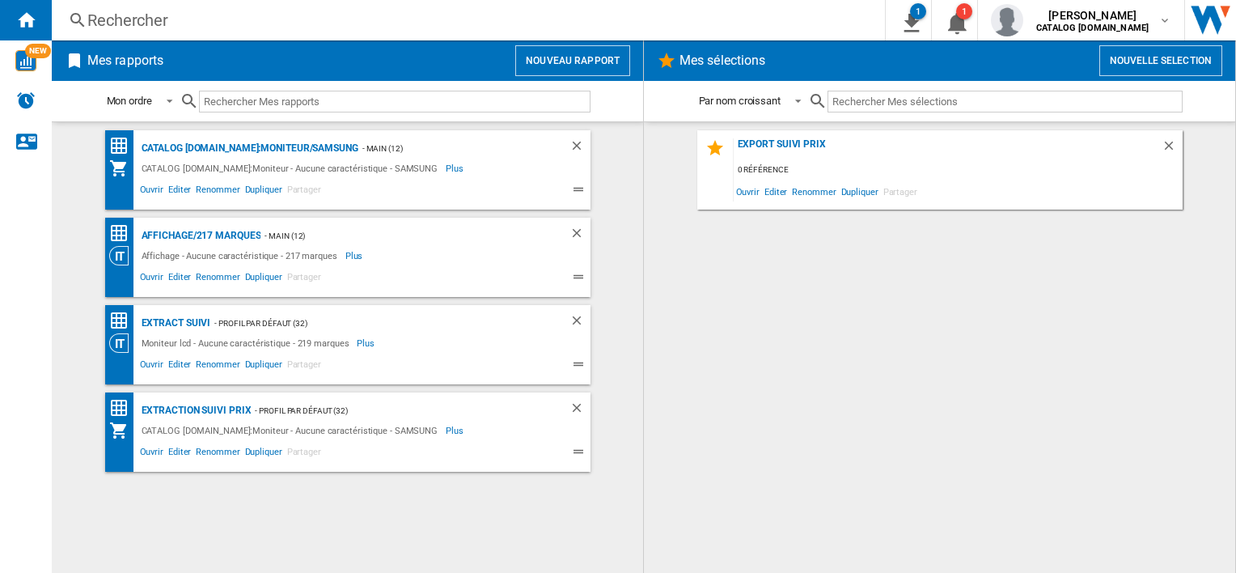
click at [436, 413] on div "- Profil par défaut (32)" at bounding box center [394, 411] width 286 height 20
click at [446, 427] on span "Plus" at bounding box center [456, 430] width 20 height 19
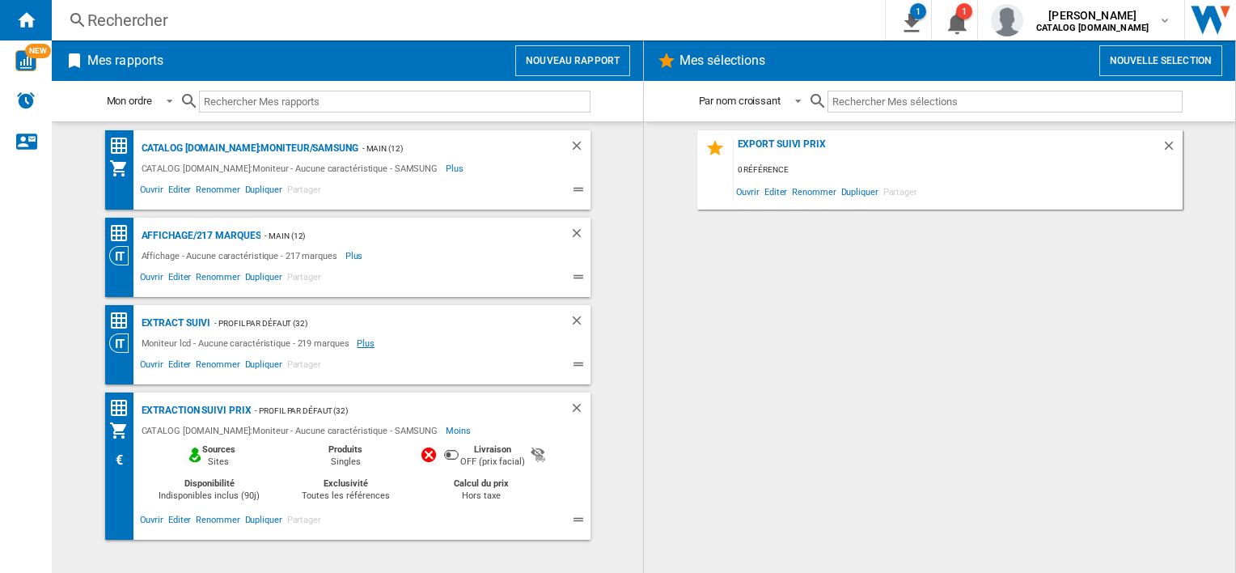
click at [357, 346] on span "Plus" at bounding box center [367, 342] width 20 height 19
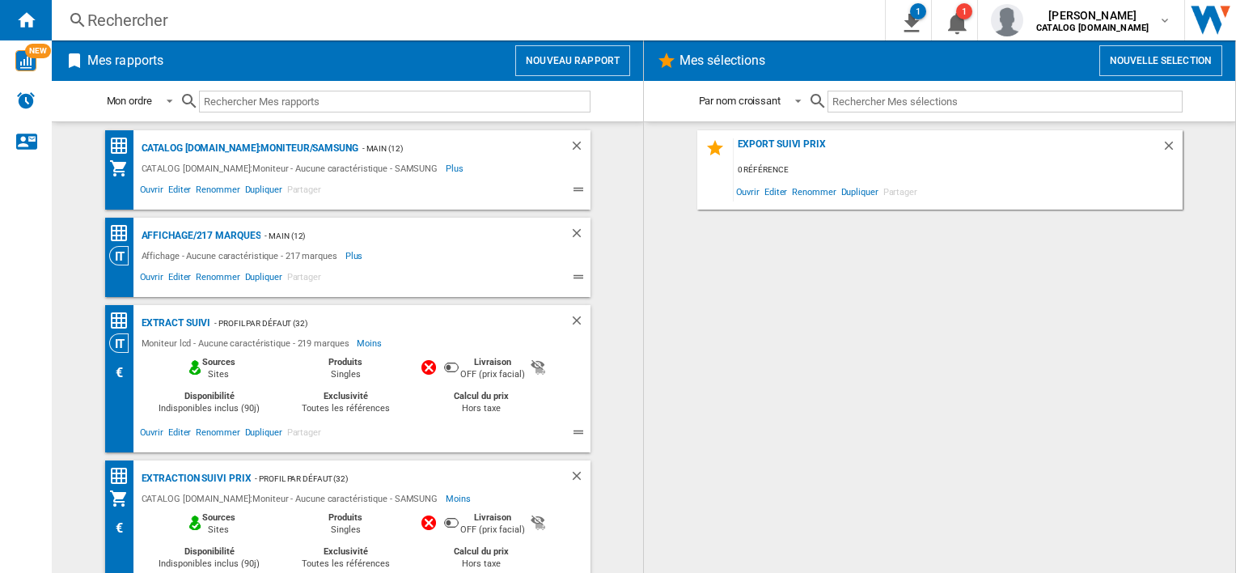
scroll to position [34, 0]
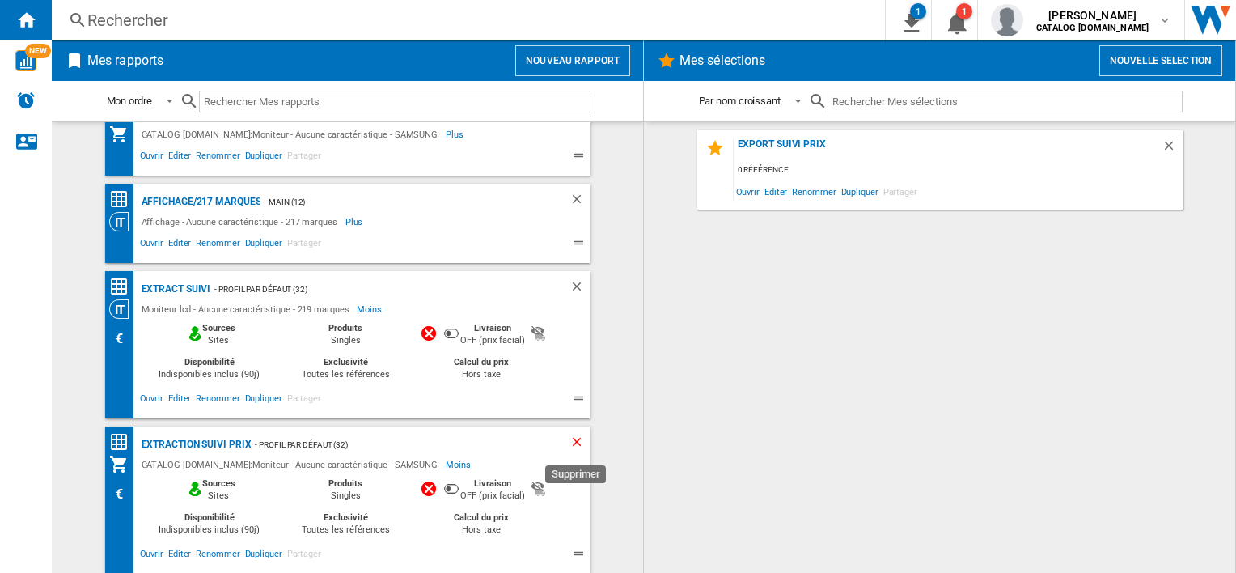
click at [575, 443] on ng-md-icon "Supprimer" at bounding box center [579, 444] width 19 height 19
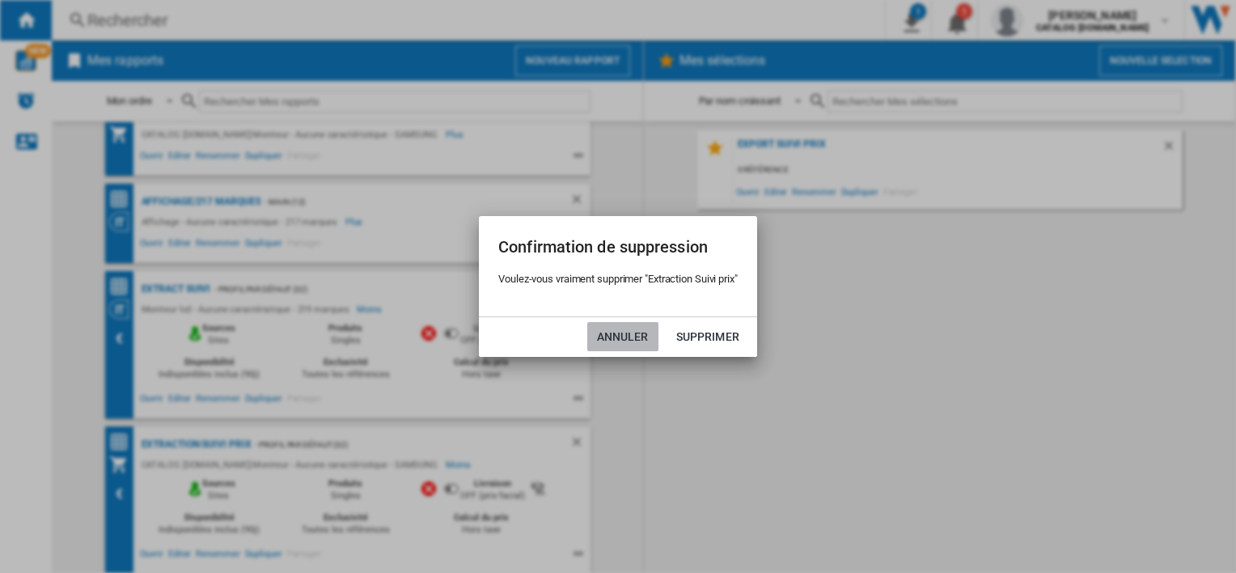
click at [624, 340] on button "Annuler" at bounding box center [622, 336] width 71 height 29
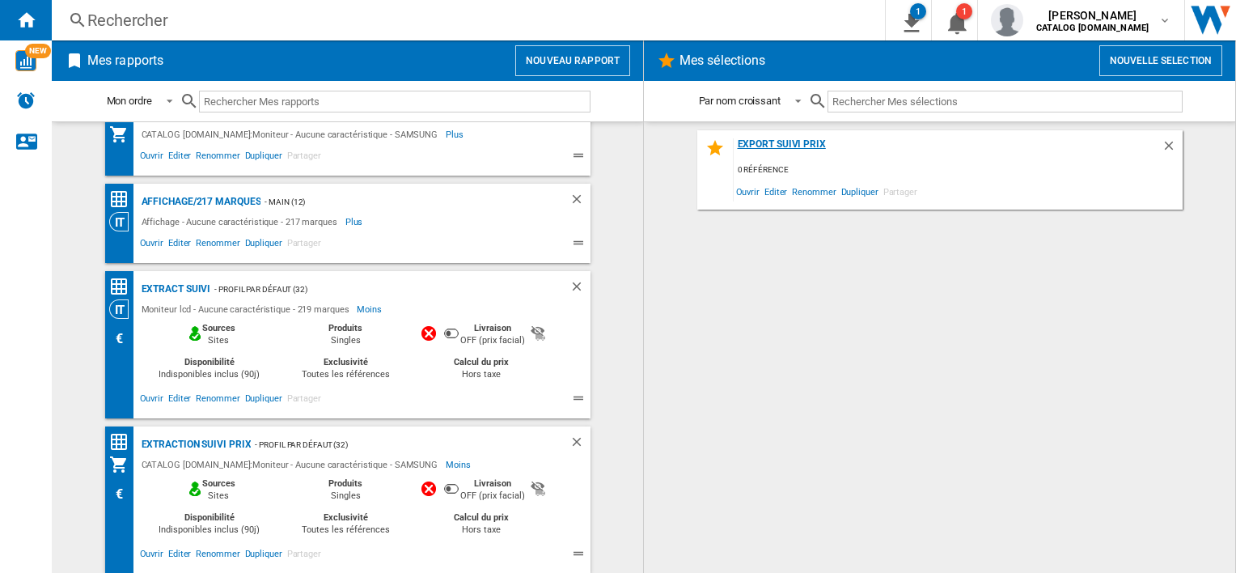
click at [876, 151] on div "Export Suivi prix" at bounding box center [948, 149] width 428 height 22
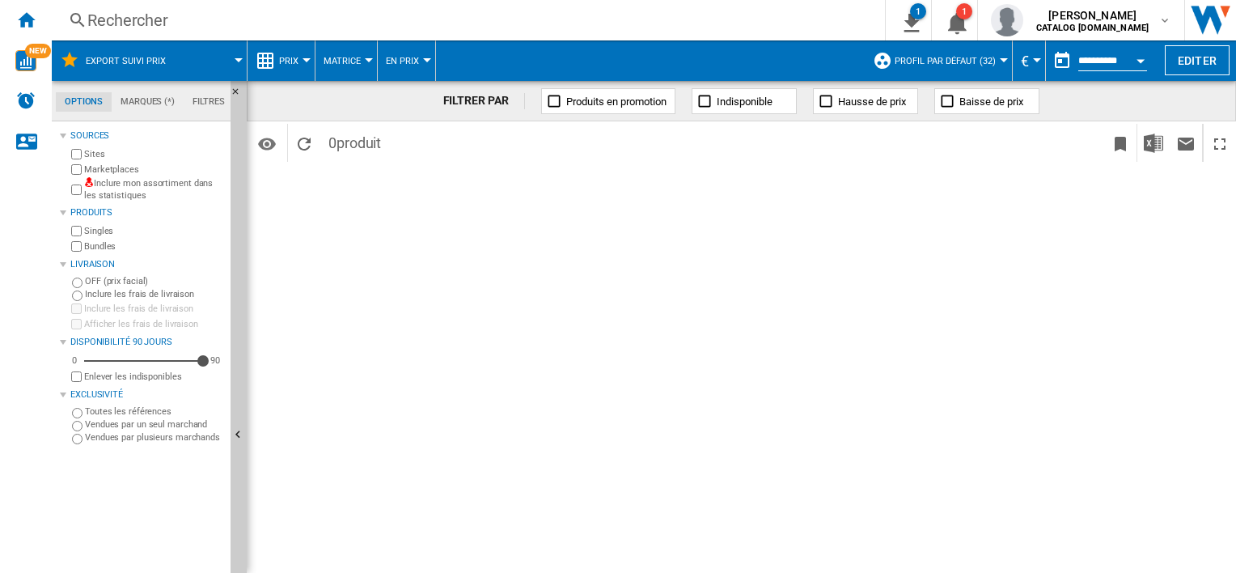
click at [226, 61] on span at bounding box center [214, 60] width 50 height 40
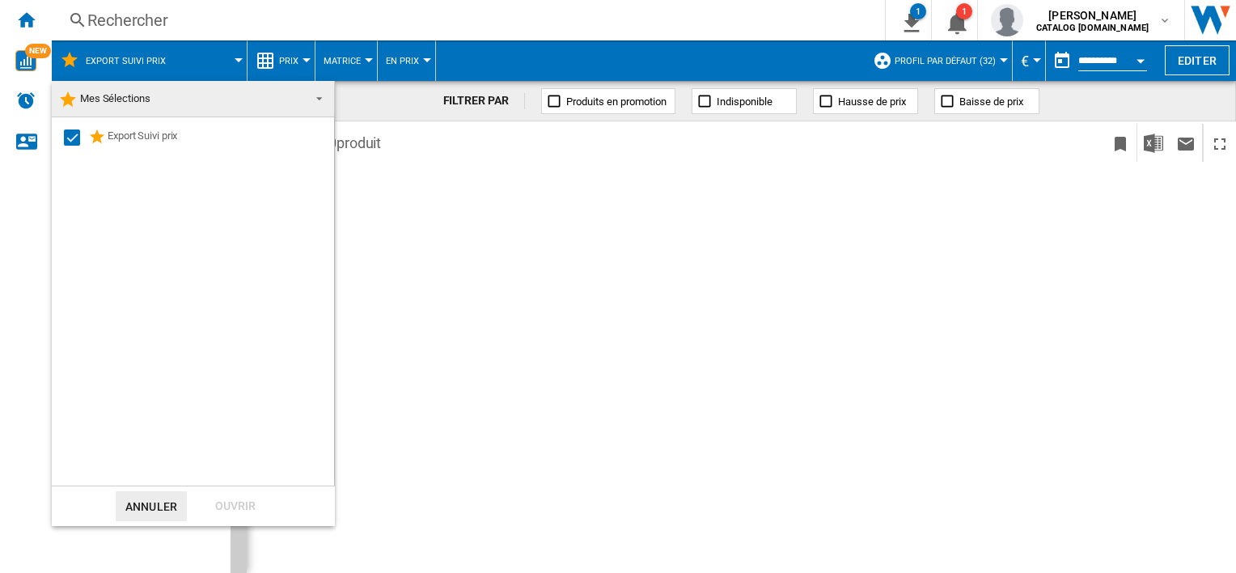
click at [226, 61] on md-backdrop at bounding box center [618, 286] width 1236 height 573
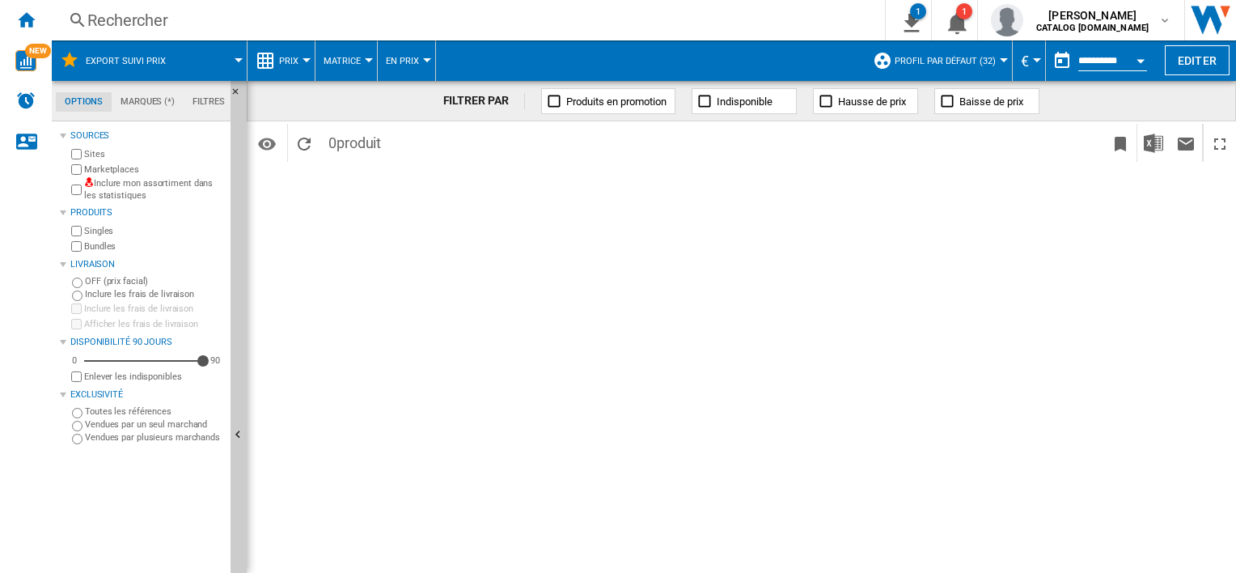
click at [1089, 181] on div "FILTRER PAR Produits en promotion Indisponible Hausse de prix Baisse de prix Id…" at bounding box center [742, 327] width 990 height 492
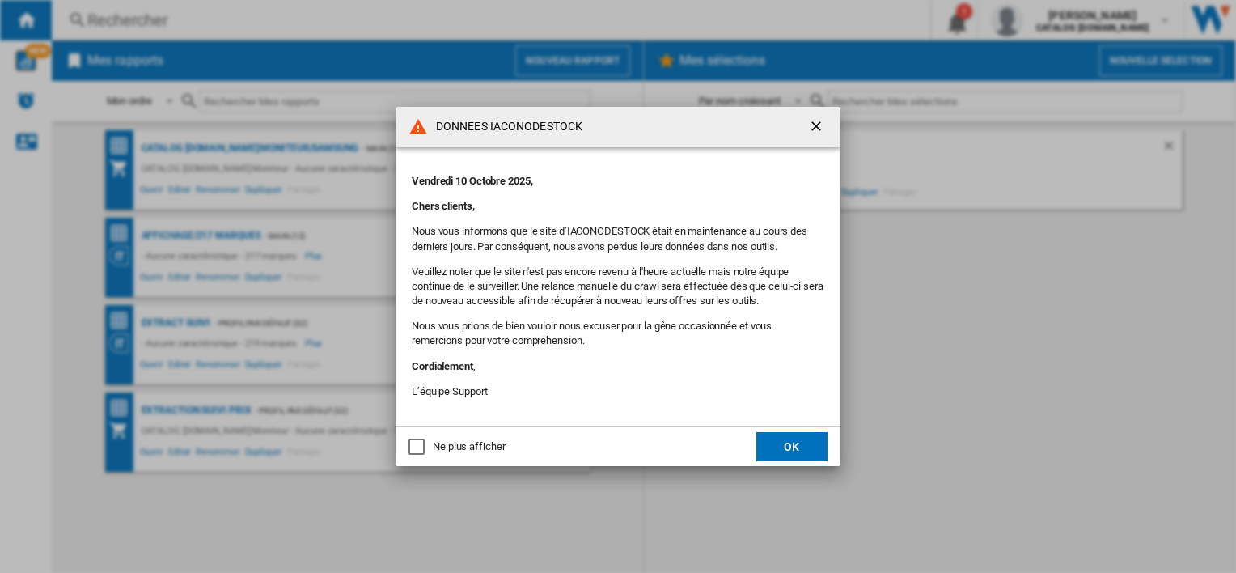
click at [826, 134] on ng-md-icon "getI18NText('BUTTONS.CLOSE_DIALOG')" at bounding box center [817, 127] width 19 height 19
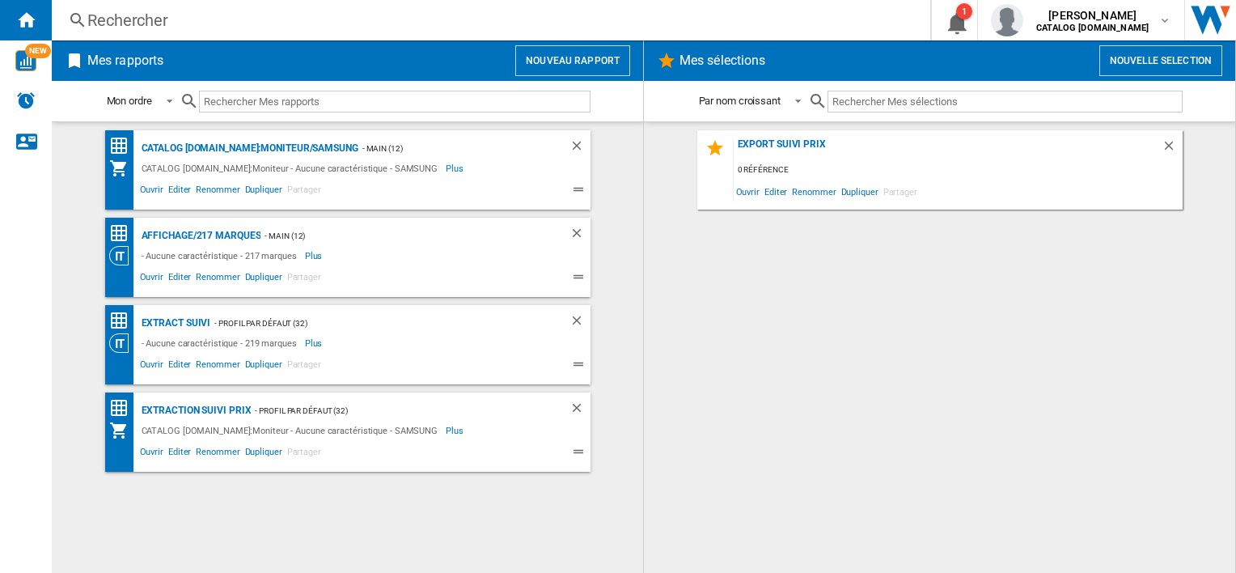
click at [505, 417] on div "- Profil par défaut (32)" at bounding box center [394, 411] width 286 height 20
click at [449, 329] on div "- Profil par défaut (32)" at bounding box center [373, 323] width 326 height 20
click at [191, 324] on div "extract suivi" at bounding box center [175, 323] width 74 height 20
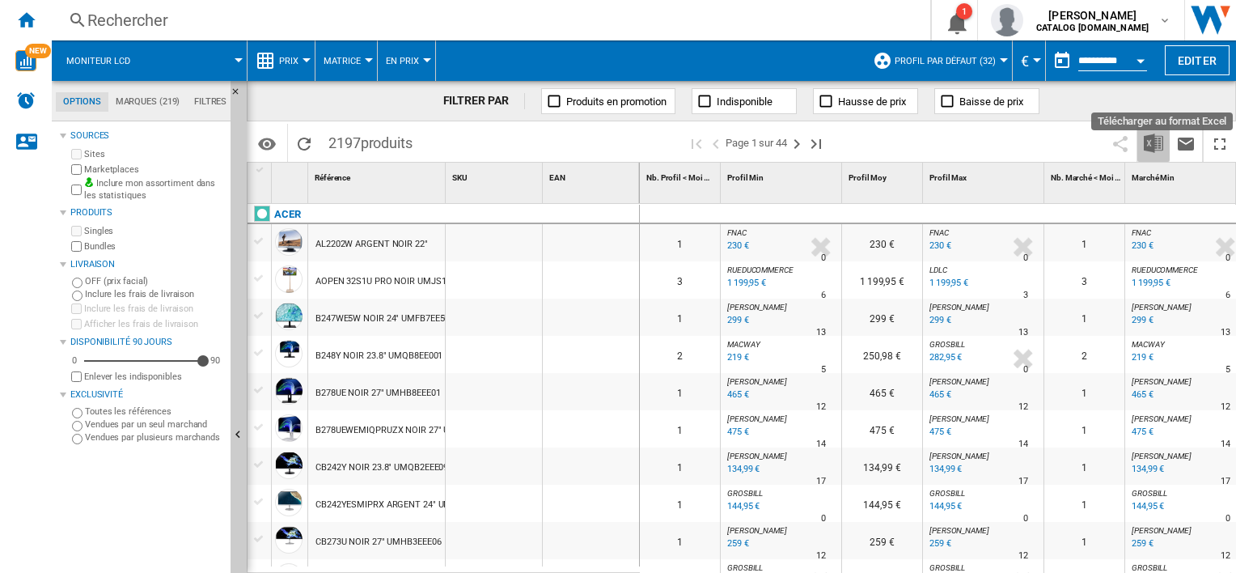
click at [1152, 140] on img "Télécharger au format Excel" at bounding box center [1153, 143] width 19 height 19
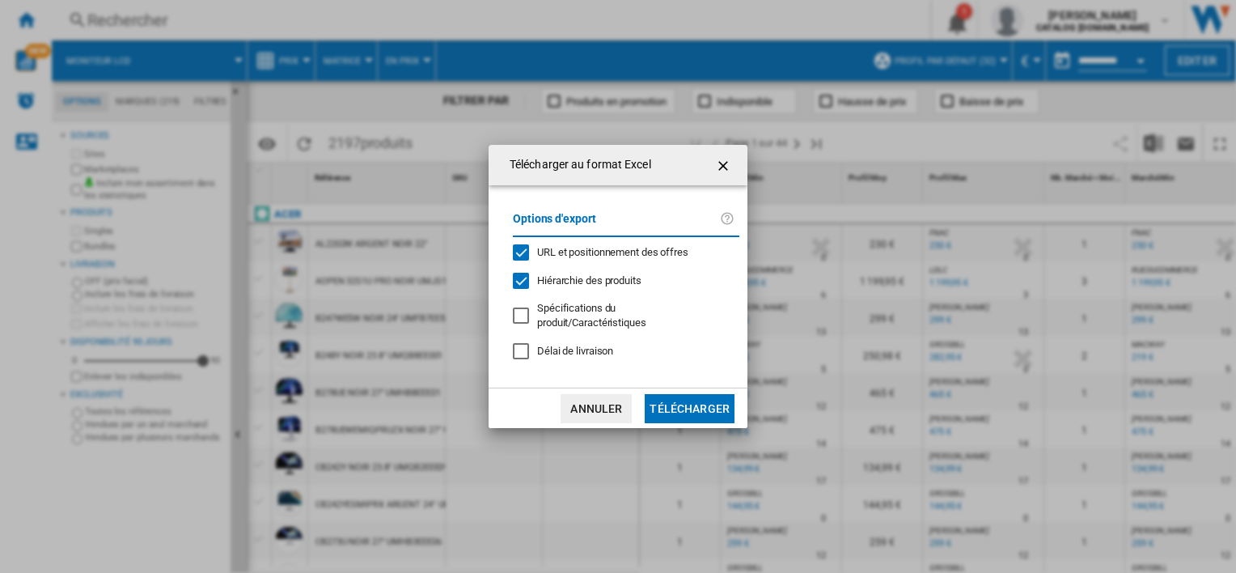
click at [518, 281] on div "Hiérarchie des produits" at bounding box center [521, 281] width 16 height 16
drag, startPoint x: 522, startPoint y: 256, endPoint x: 529, endPoint y: 286, distance: 31.6
click at [524, 258] on div "URL et positionnement des offres" at bounding box center [521, 252] width 16 height 16
click at [529, 312] on div at bounding box center [521, 315] width 16 height 16
click at [673, 394] on button "Télécharger" at bounding box center [690, 408] width 90 height 29
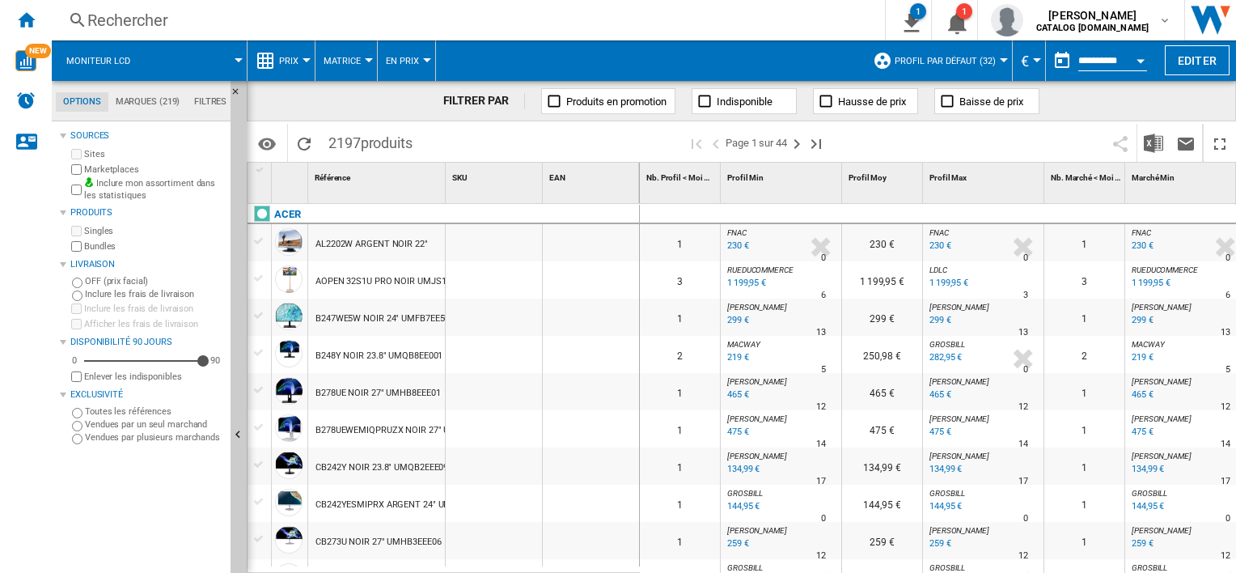
click at [843, 29] on div "Rechercher" at bounding box center [465, 20] width 756 height 23
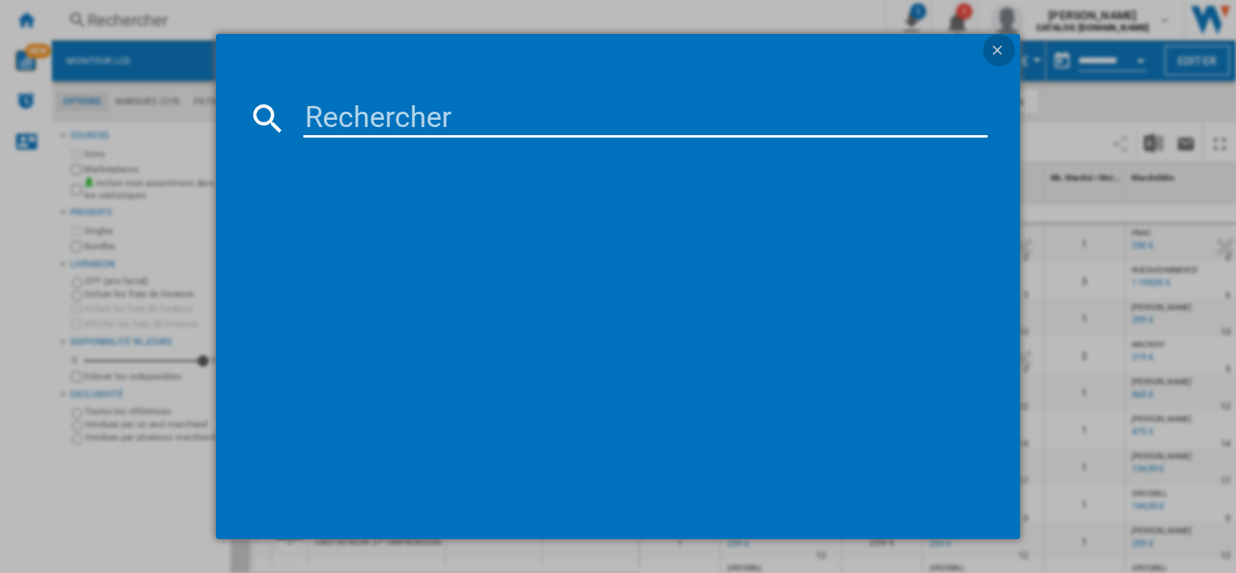
click at [999, 37] on button "button" at bounding box center [999, 50] width 32 height 32
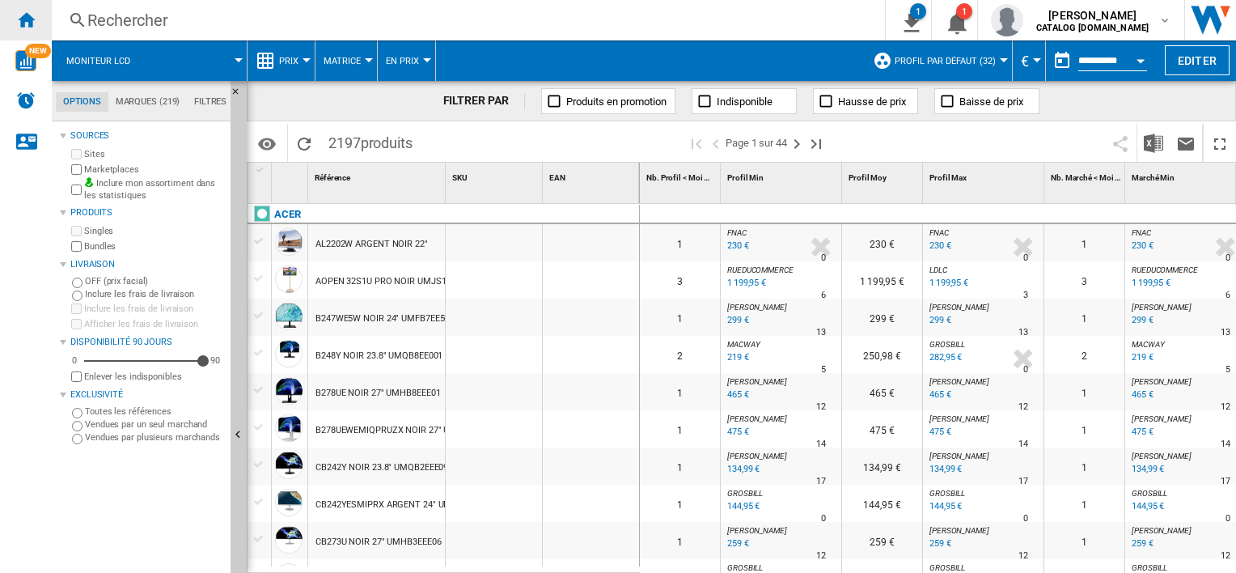
click at [35, 13] on ng-md-icon "Accueil" at bounding box center [25, 19] width 19 height 19
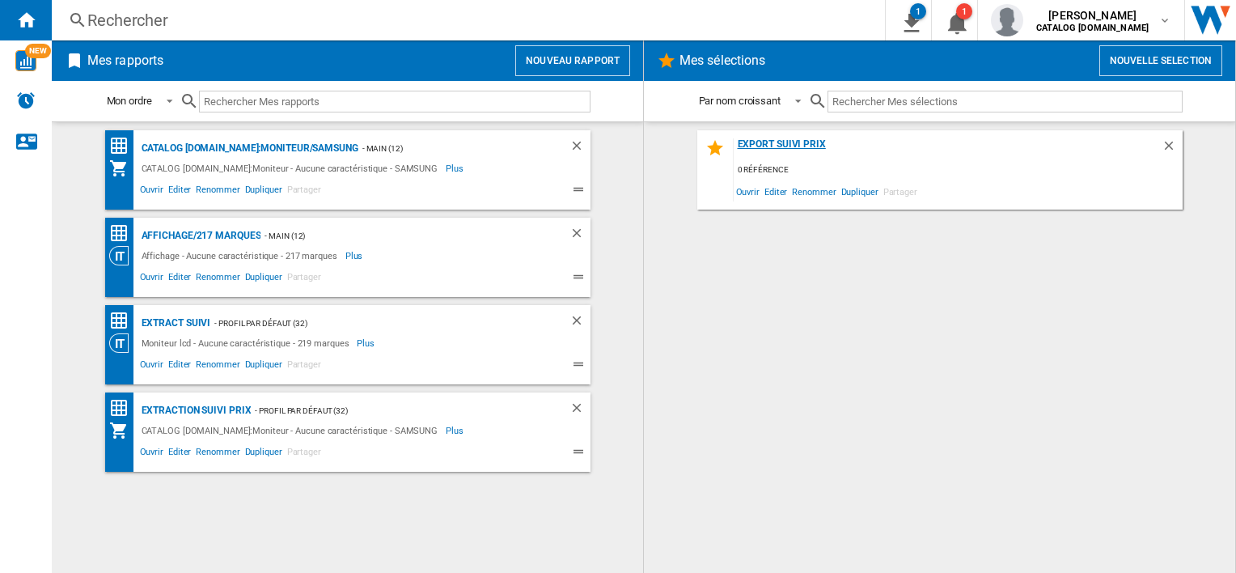
click at [971, 155] on div "Export Suivi prix" at bounding box center [948, 149] width 428 height 22
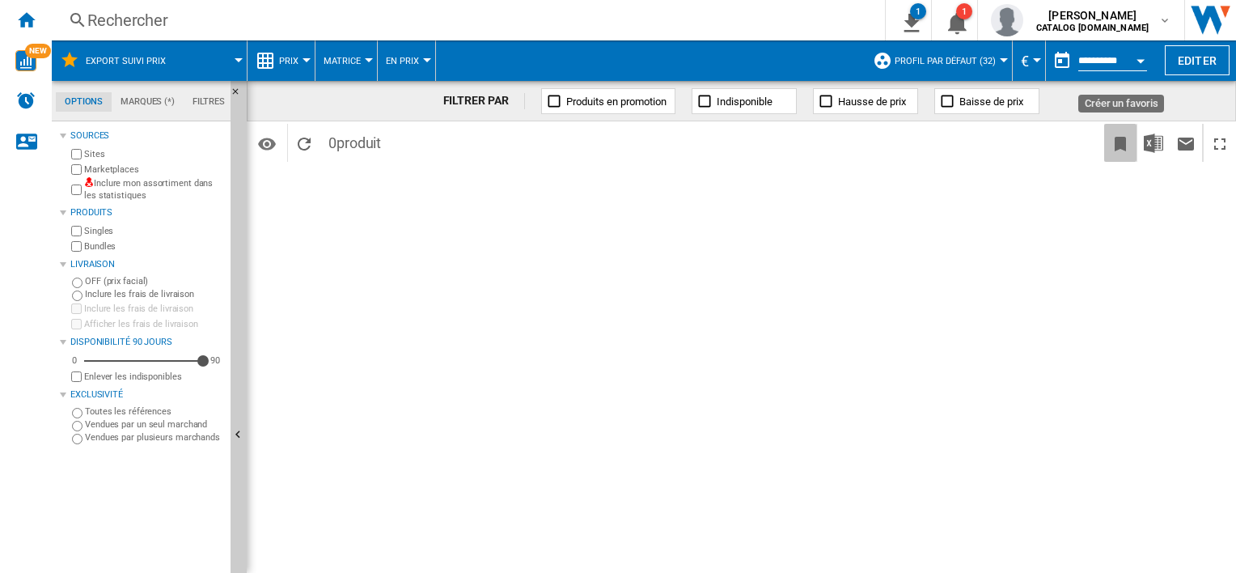
click at [1122, 151] on ng-md-icon "Créer un favoris" at bounding box center [1120, 143] width 19 height 19
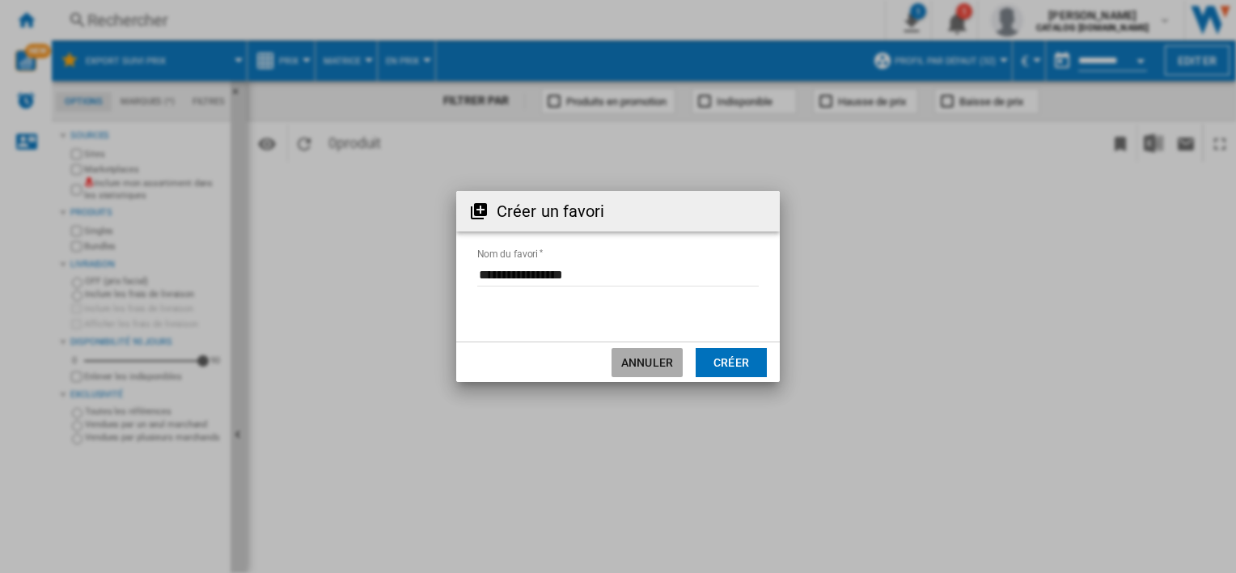
click at [638, 367] on button "Annuler" at bounding box center [647, 362] width 71 height 29
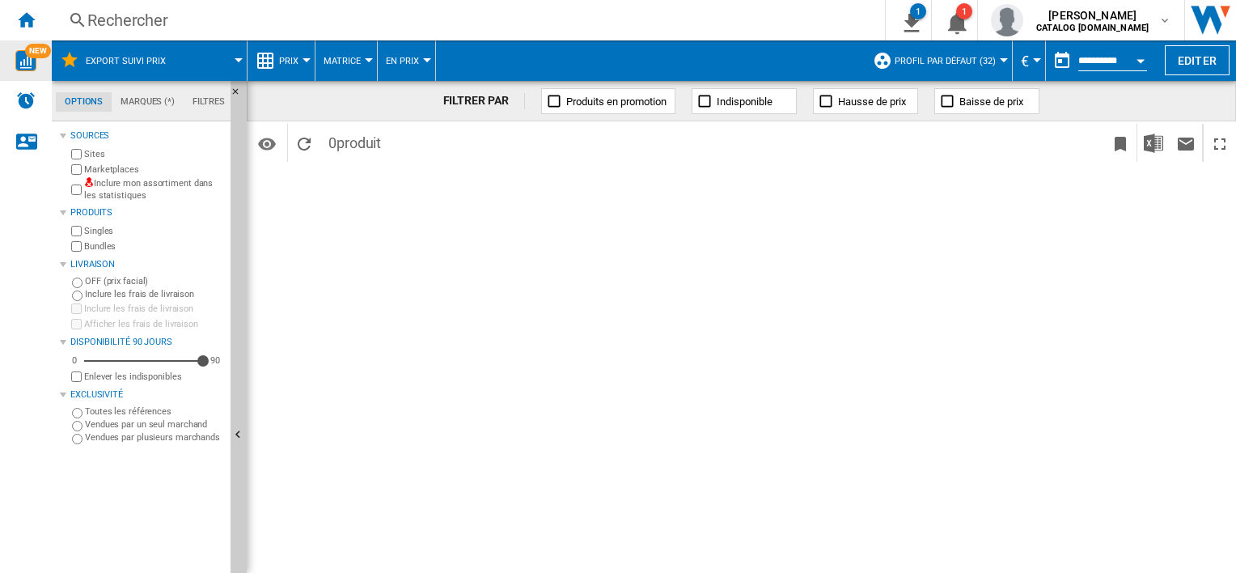
click at [23, 57] on img "WiseCard" at bounding box center [25, 60] width 21 height 21
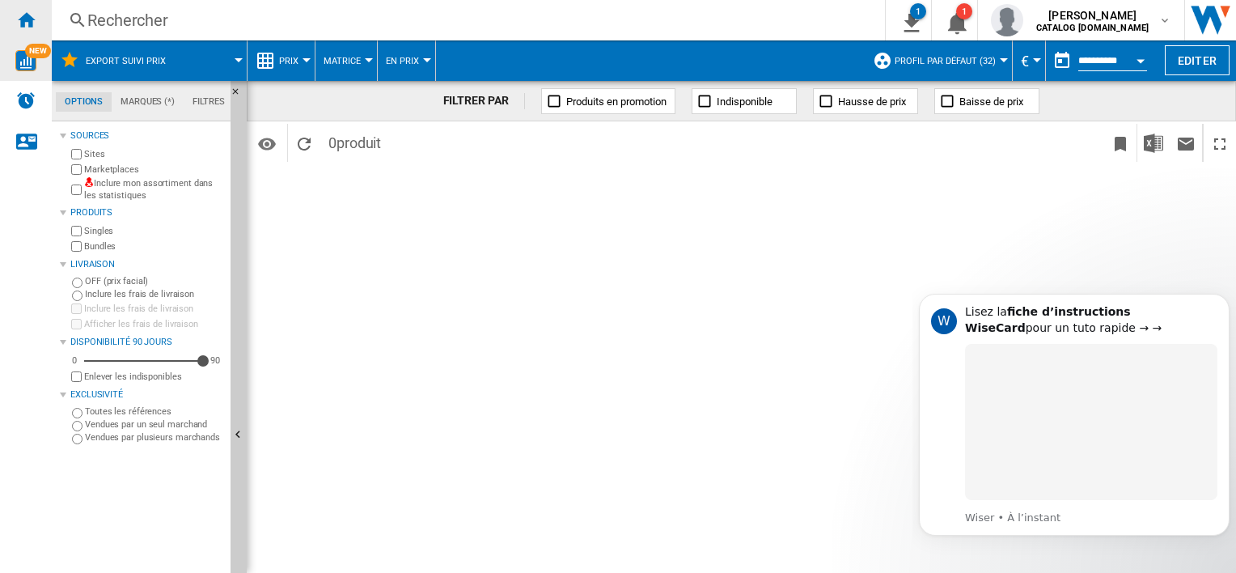
click at [29, 20] on ng-md-icon "Accueil" at bounding box center [25, 19] width 19 height 19
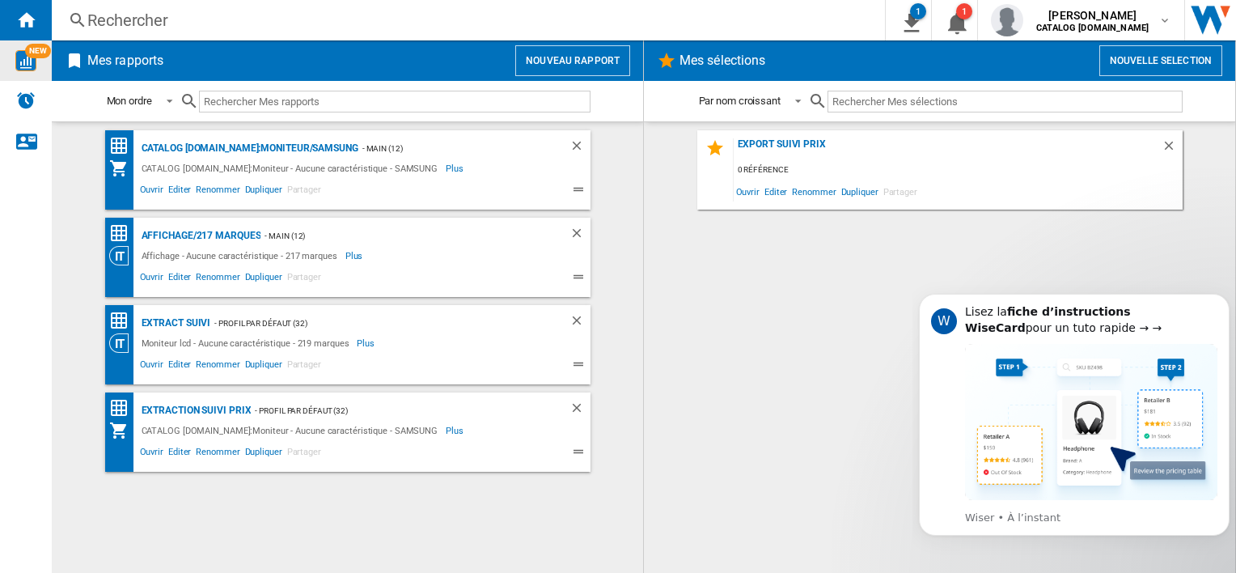
click at [712, 149] on md-icon at bounding box center [715, 147] width 19 height 19
click at [1168, 143] on ng-md-icon "Supprimer" at bounding box center [1171, 147] width 19 height 19
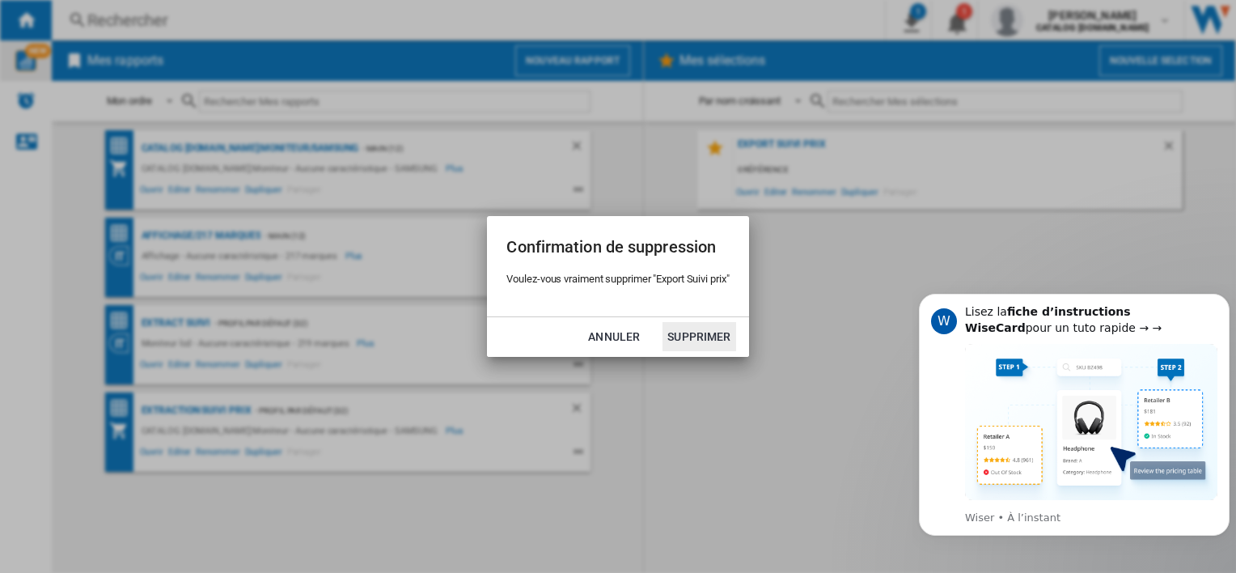
click at [696, 340] on button "Supprimer" at bounding box center [699, 336] width 73 height 29
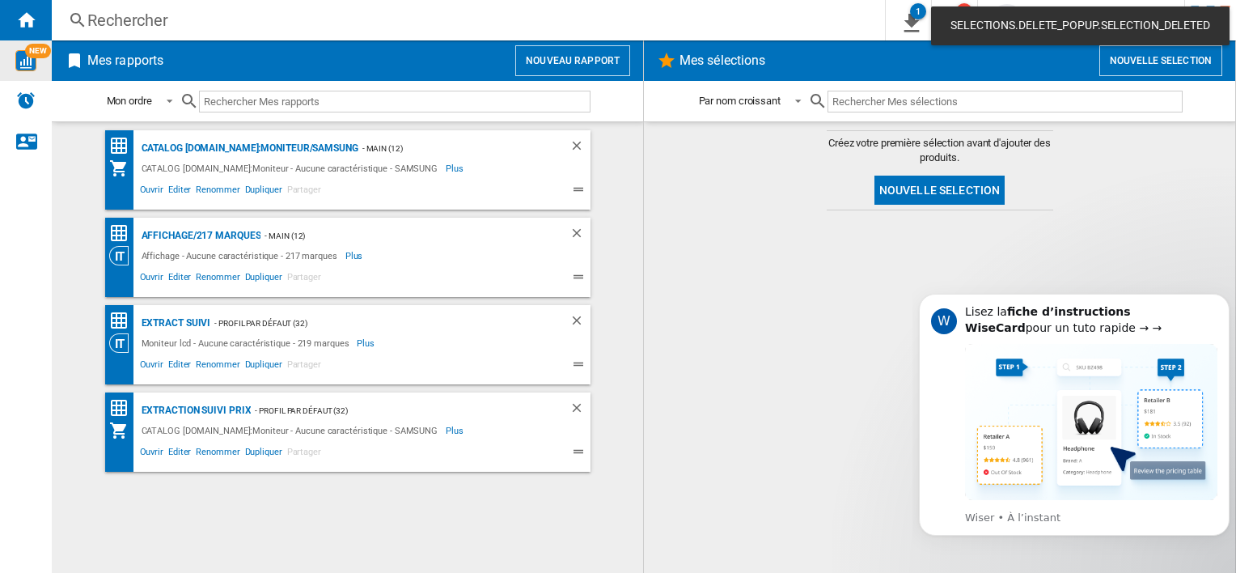
click at [418, 320] on div "- Profil par défaut (32)" at bounding box center [373, 323] width 326 height 20
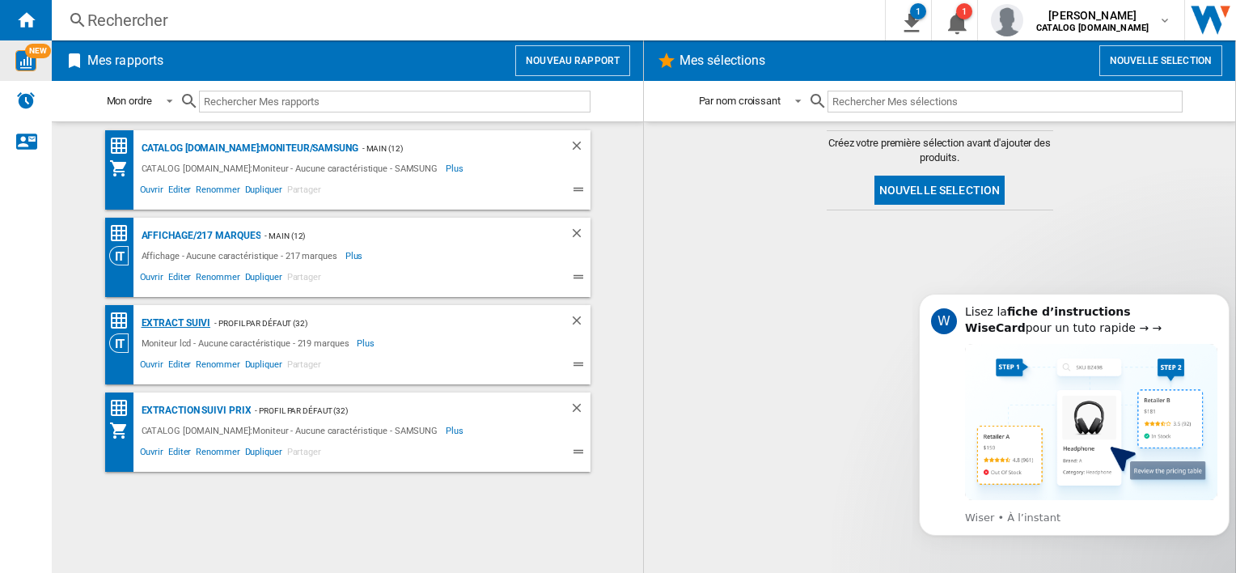
click at [171, 320] on div "extract suivi" at bounding box center [175, 323] width 74 height 20
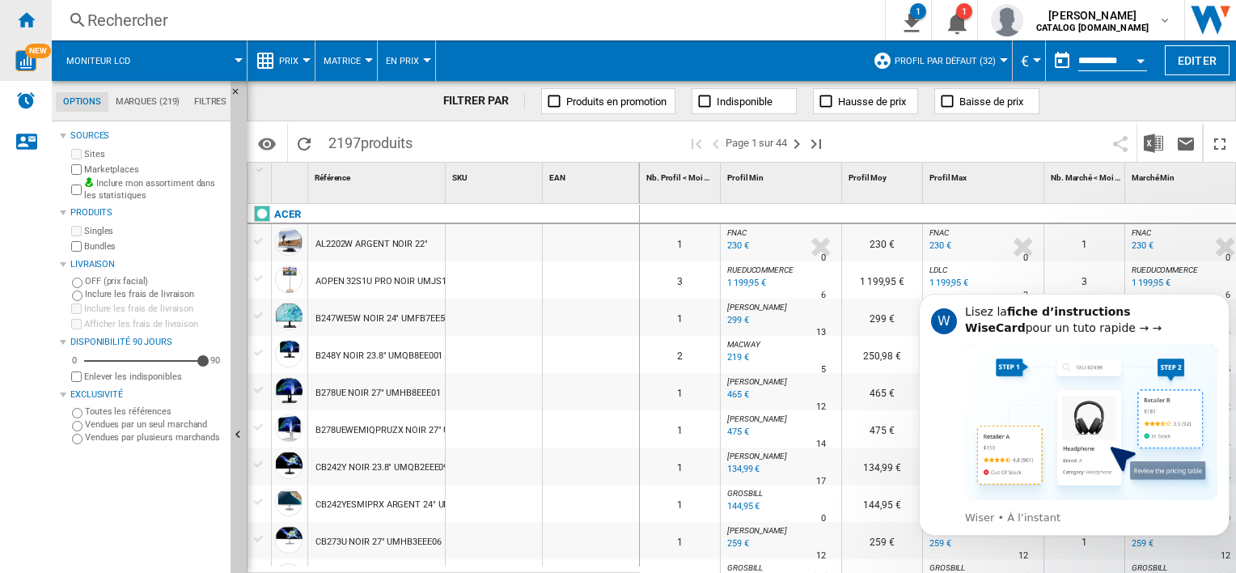
click at [24, 31] on div "Accueil" at bounding box center [26, 20] width 52 height 40
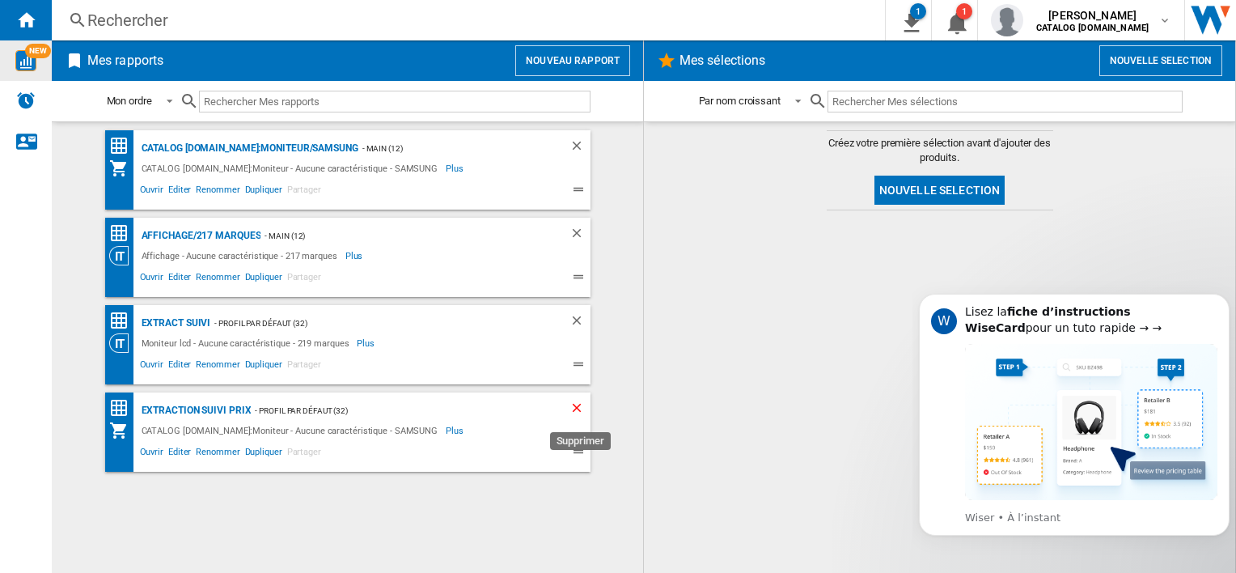
click at [576, 409] on ng-md-icon "Supprimer" at bounding box center [579, 410] width 19 height 19
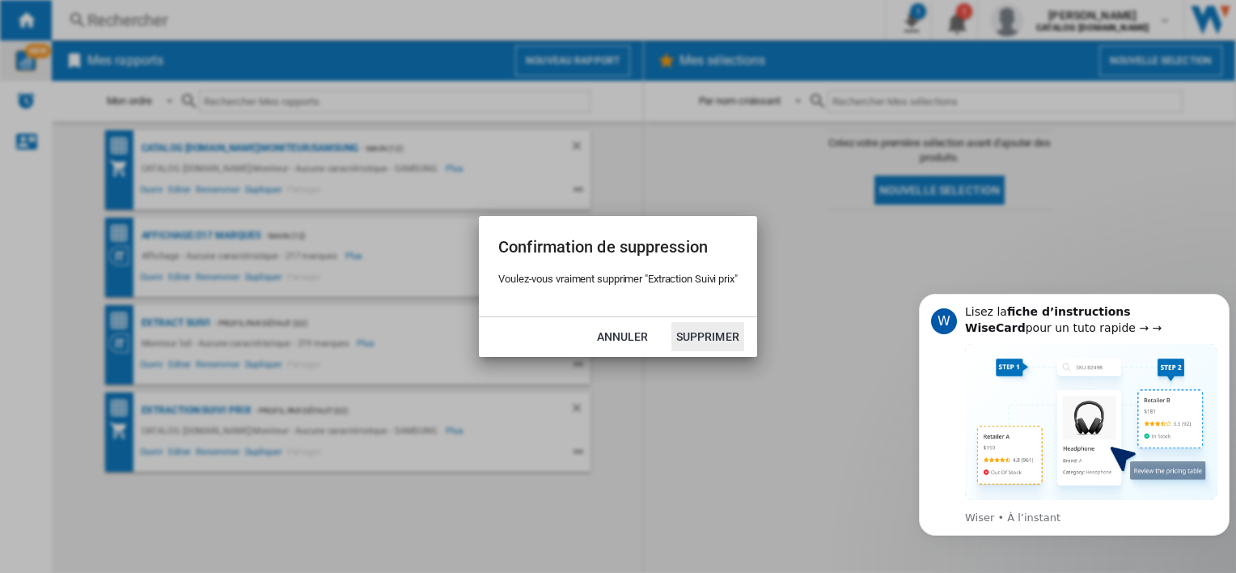
click at [709, 344] on button "Supprimer" at bounding box center [708, 336] width 73 height 29
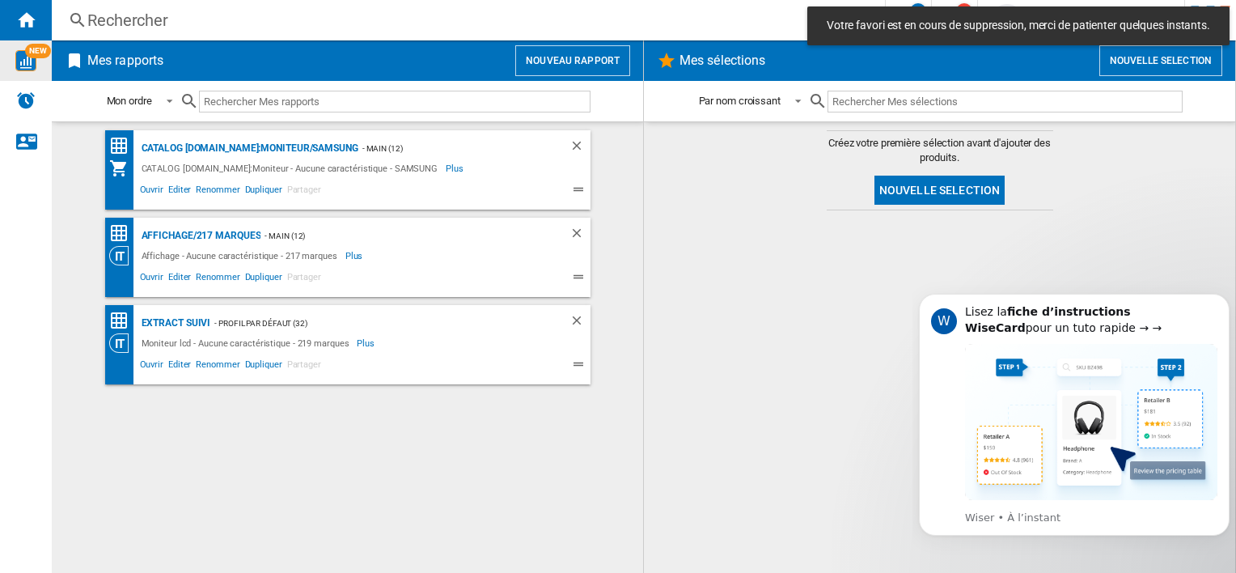
click at [715, 418] on div at bounding box center [939, 391] width 559 height 346
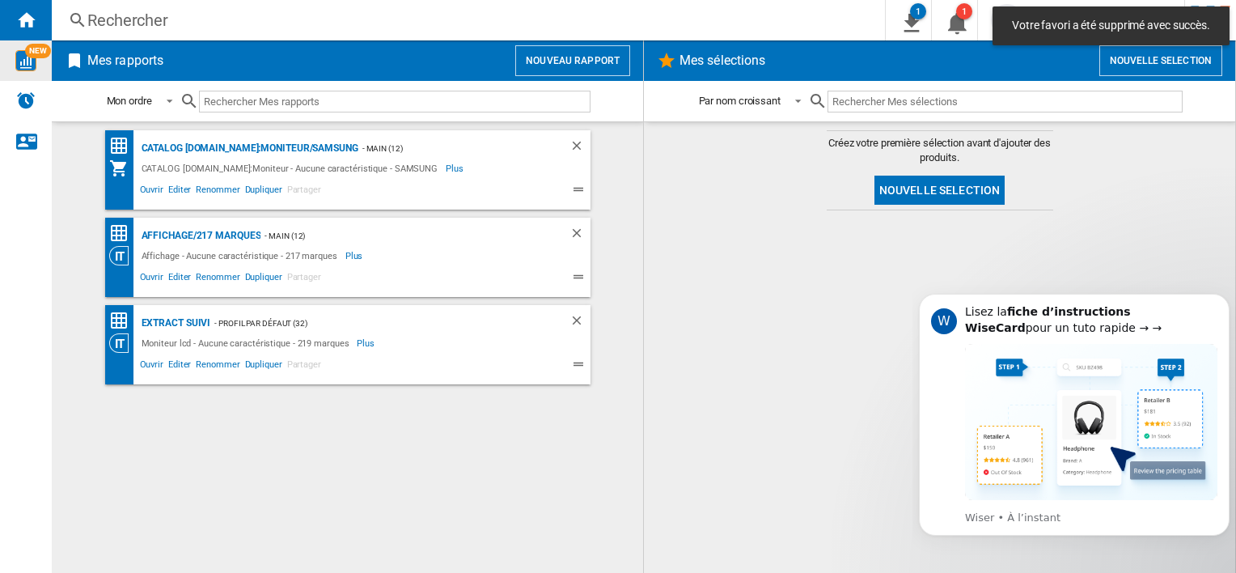
click at [695, 329] on div at bounding box center [939, 391] width 559 height 346
click at [566, 236] on div "Affichage/217 marques - Main (12) Affichage - Aucune caractéristique - 217 marq…" at bounding box center [366, 257] width 449 height 63
click at [587, 233] on ng-md-icon "Supprimer" at bounding box center [579, 235] width 19 height 19
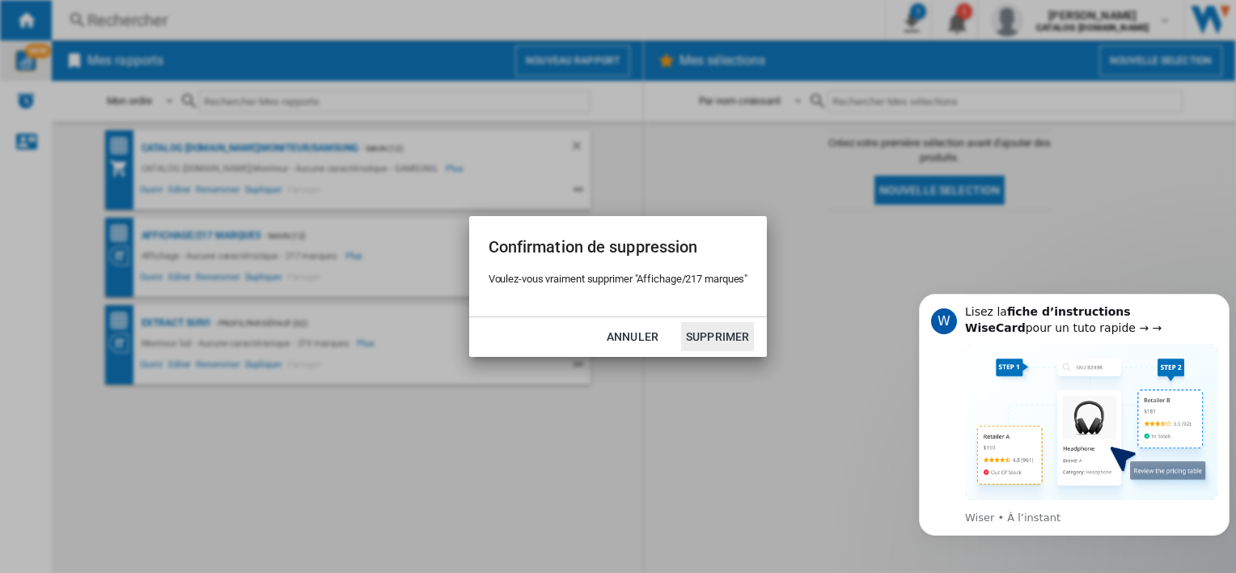
click at [725, 331] on button "Supprimer" at bounding box center [717, 336] width 73 height 29
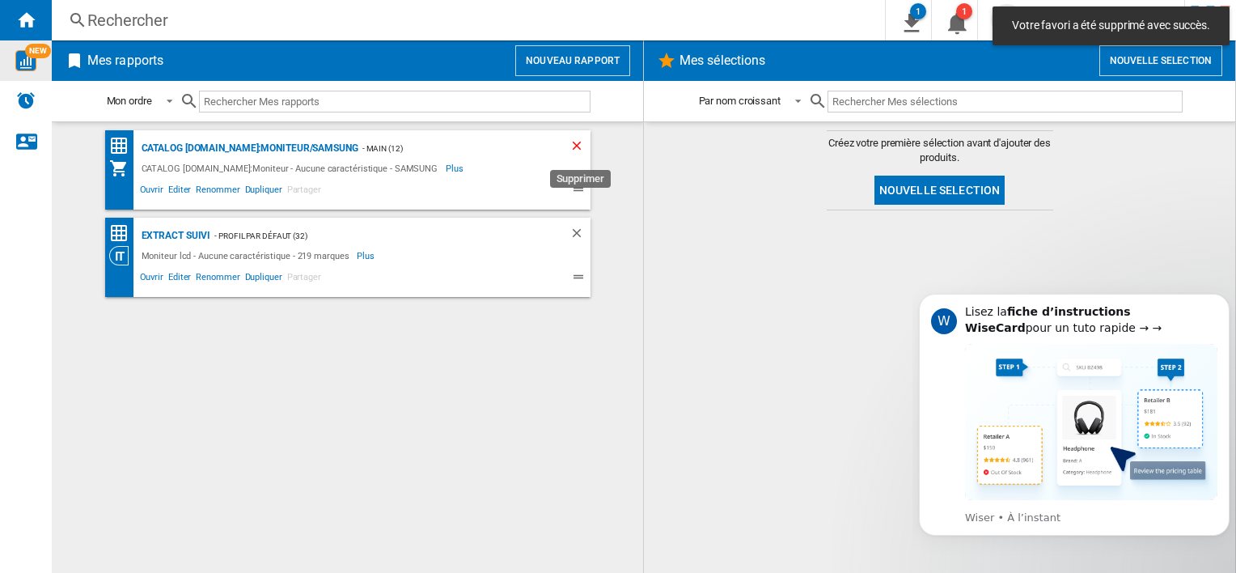
click at [578, 151] on ng-md-icon "Supprimer" at bounding box center [579, 147] width 19 height 19
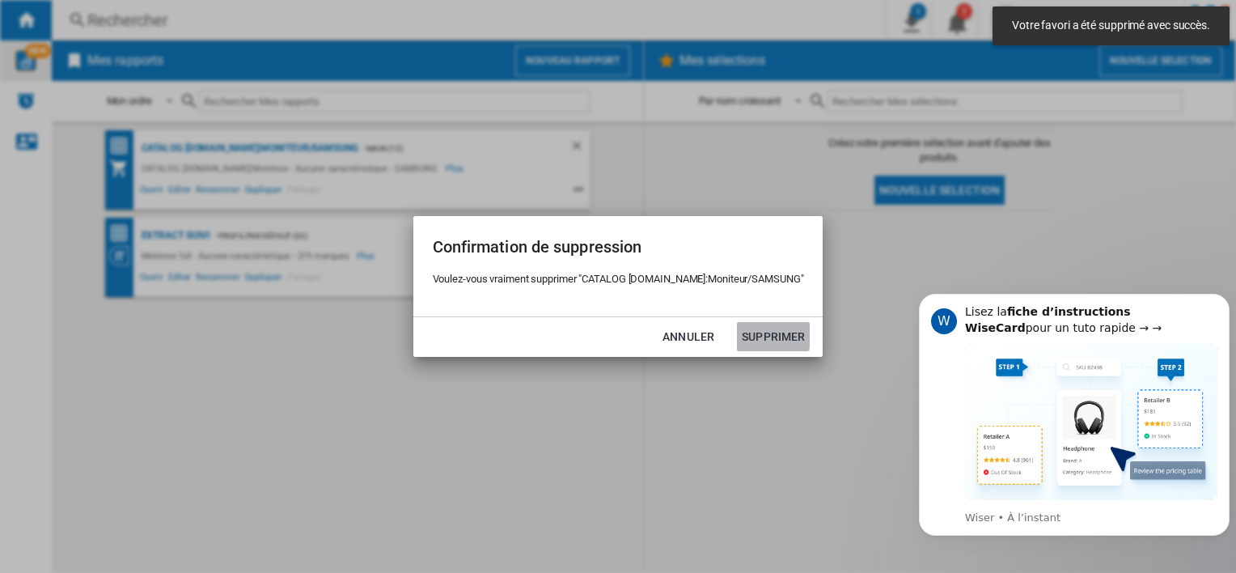
click at [767, 334] on button "Supprimer" at bounding box center [773, 336] width 73 height 29
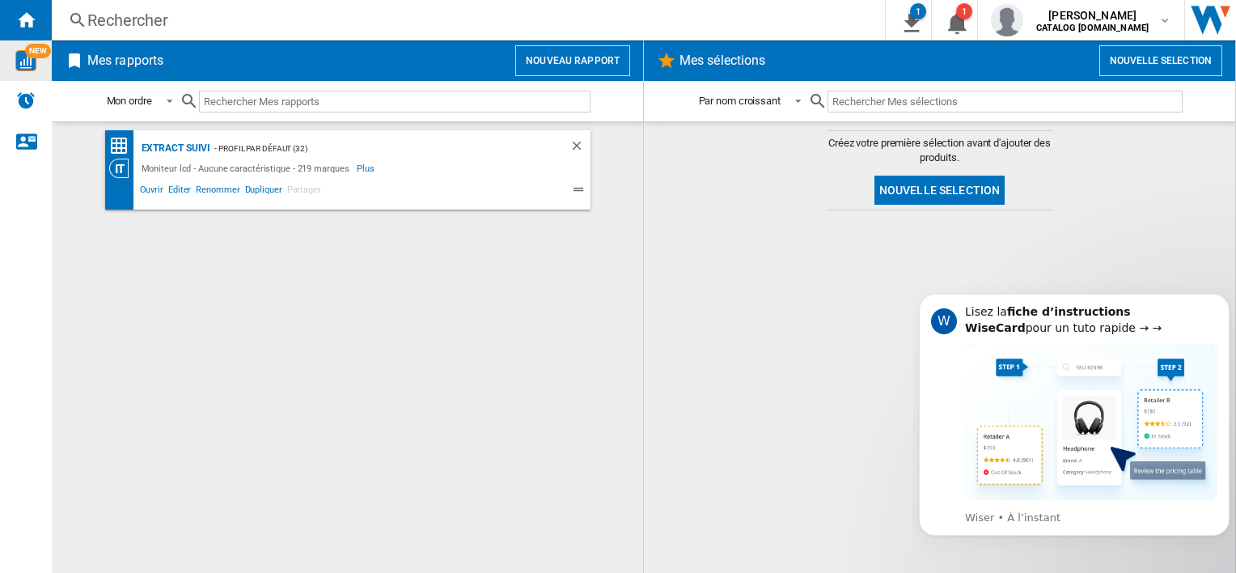
drag, startPoint x: 771, startPoint y: 314, endPoint x: 534, endPoint y: 309, distance: 237.1
click at [770, 314] on div at bounding box center [939, 391] width 559 height 346
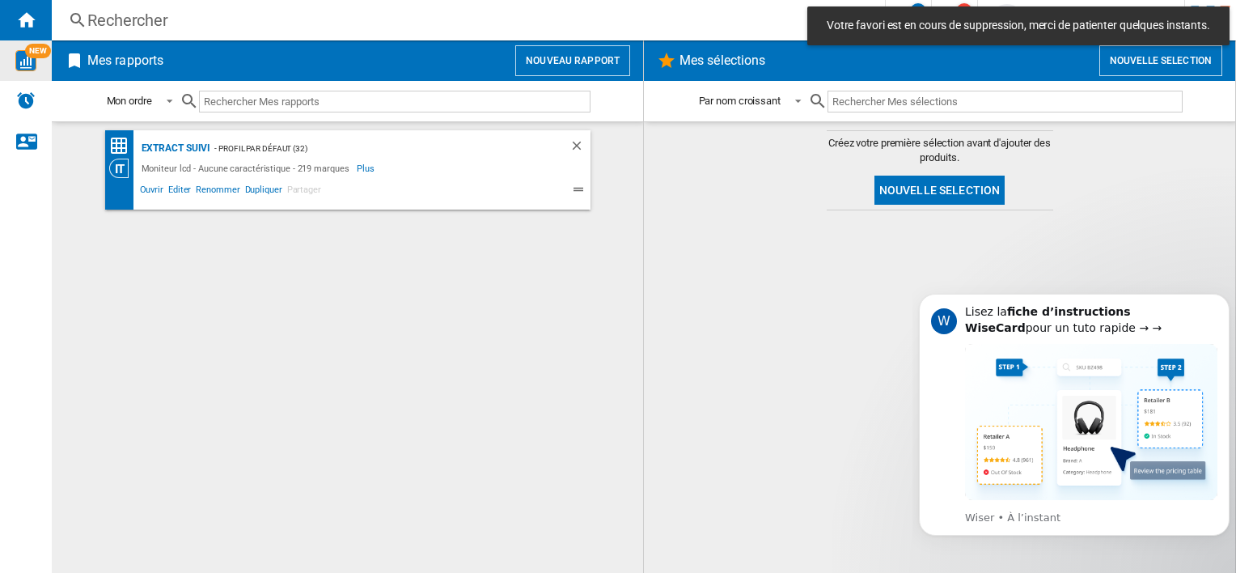
click at [296, 299] on div "extract suivi - Profil par défaut (32) Moniteur lcd - Aucune caractéristique - …" at bounding box center [347, 347] width 559 height 435
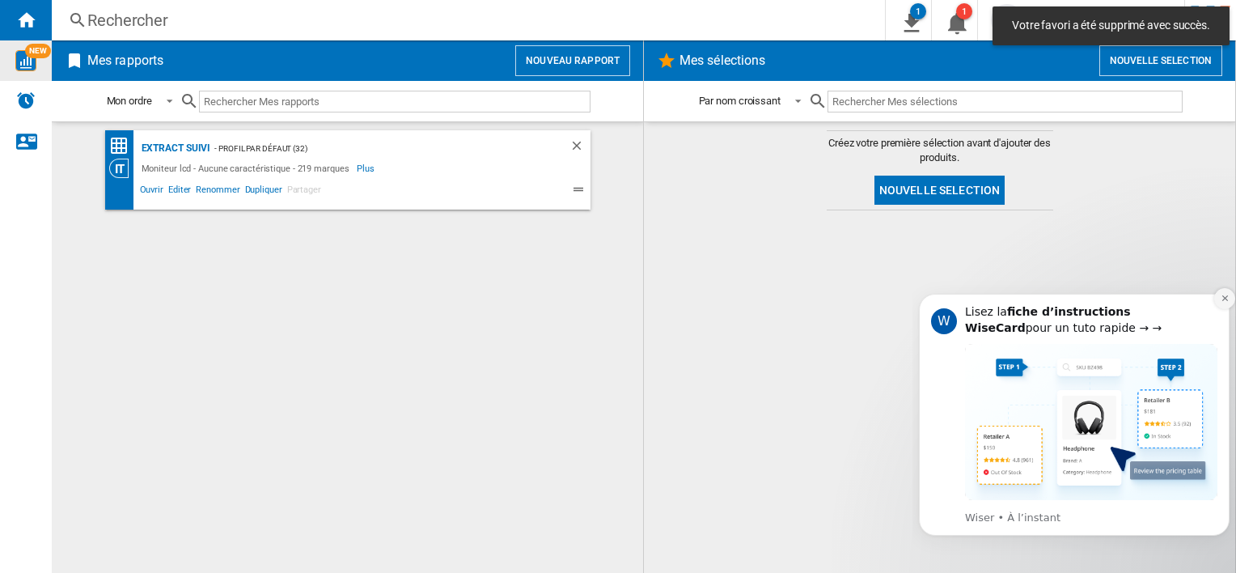
click at [1233, 293] on button "Dismiss notification" at bounding box center [1225, 298] width 21 height 21
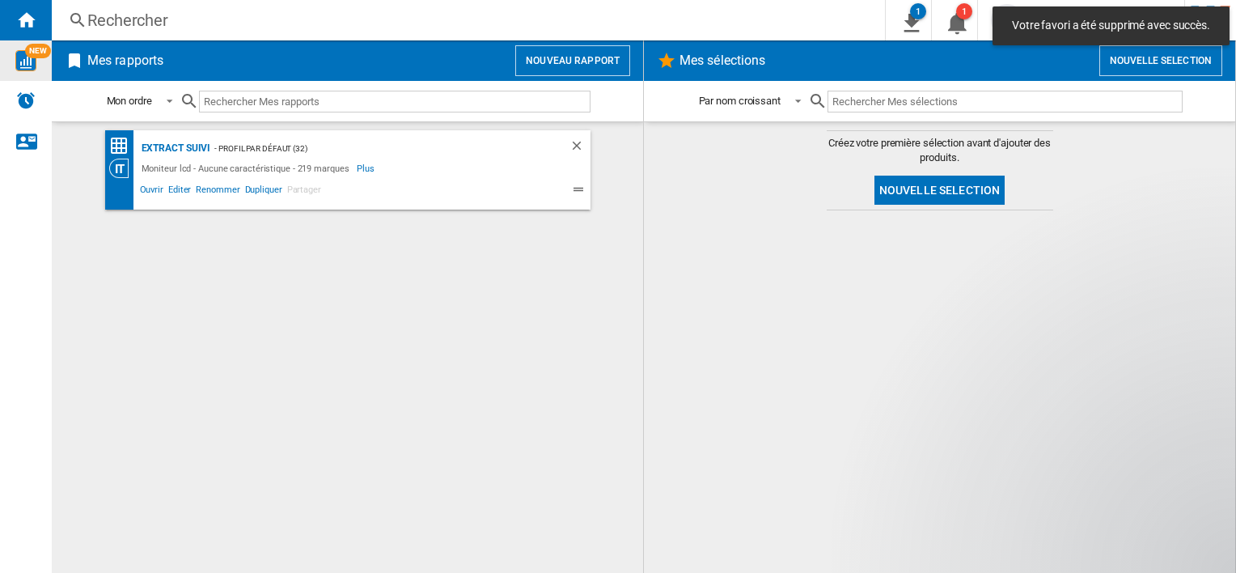
click at [261, 316] on div "extract suivi - Profil par défaut (32) Moniteur lcd - Aucune caractéristique - …" at bounding box center [347, 347] width 559 height 435
